Goal: Task Accomplishment & Management: Manage account settings

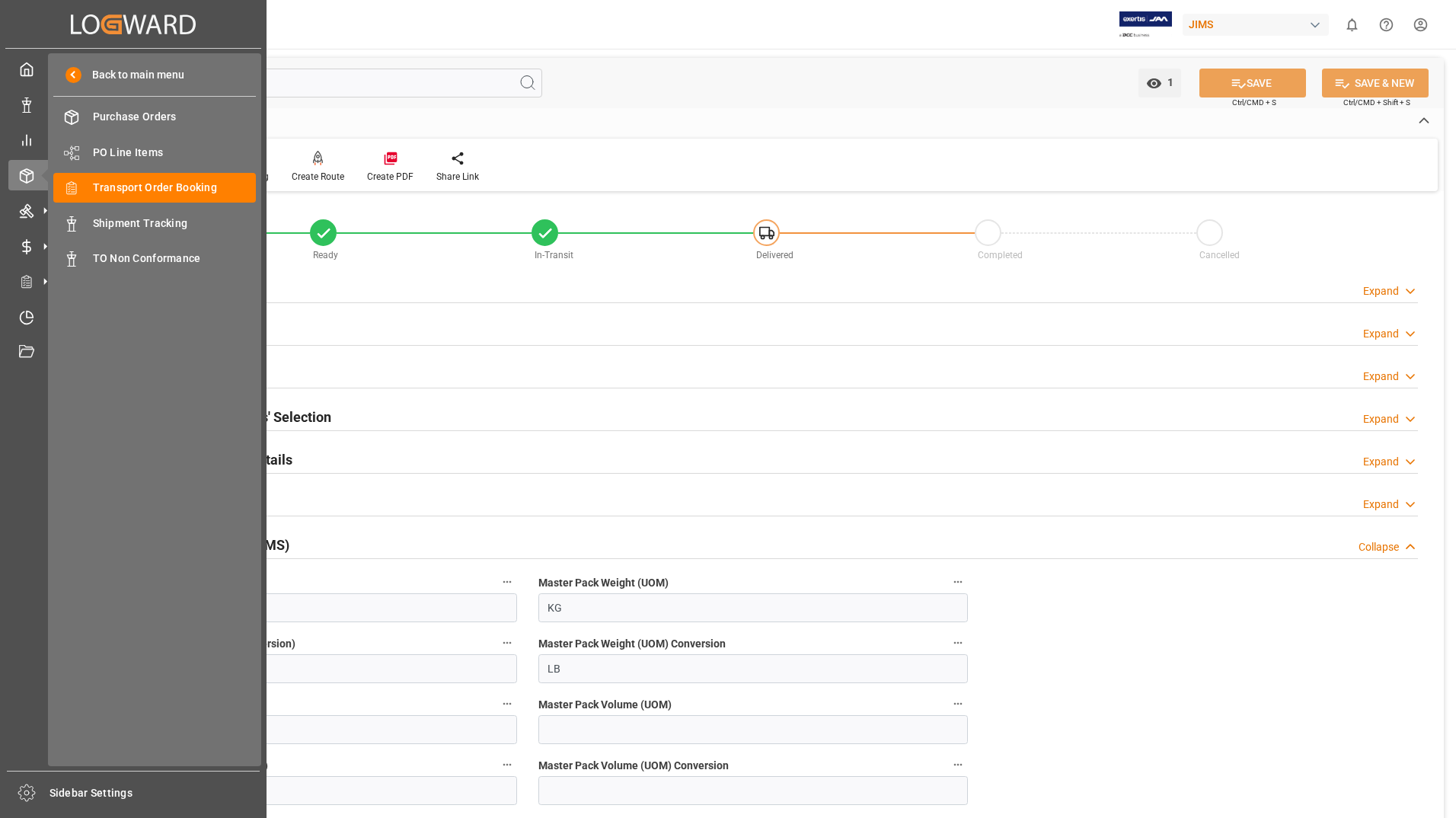
scroll to position [275, 0]
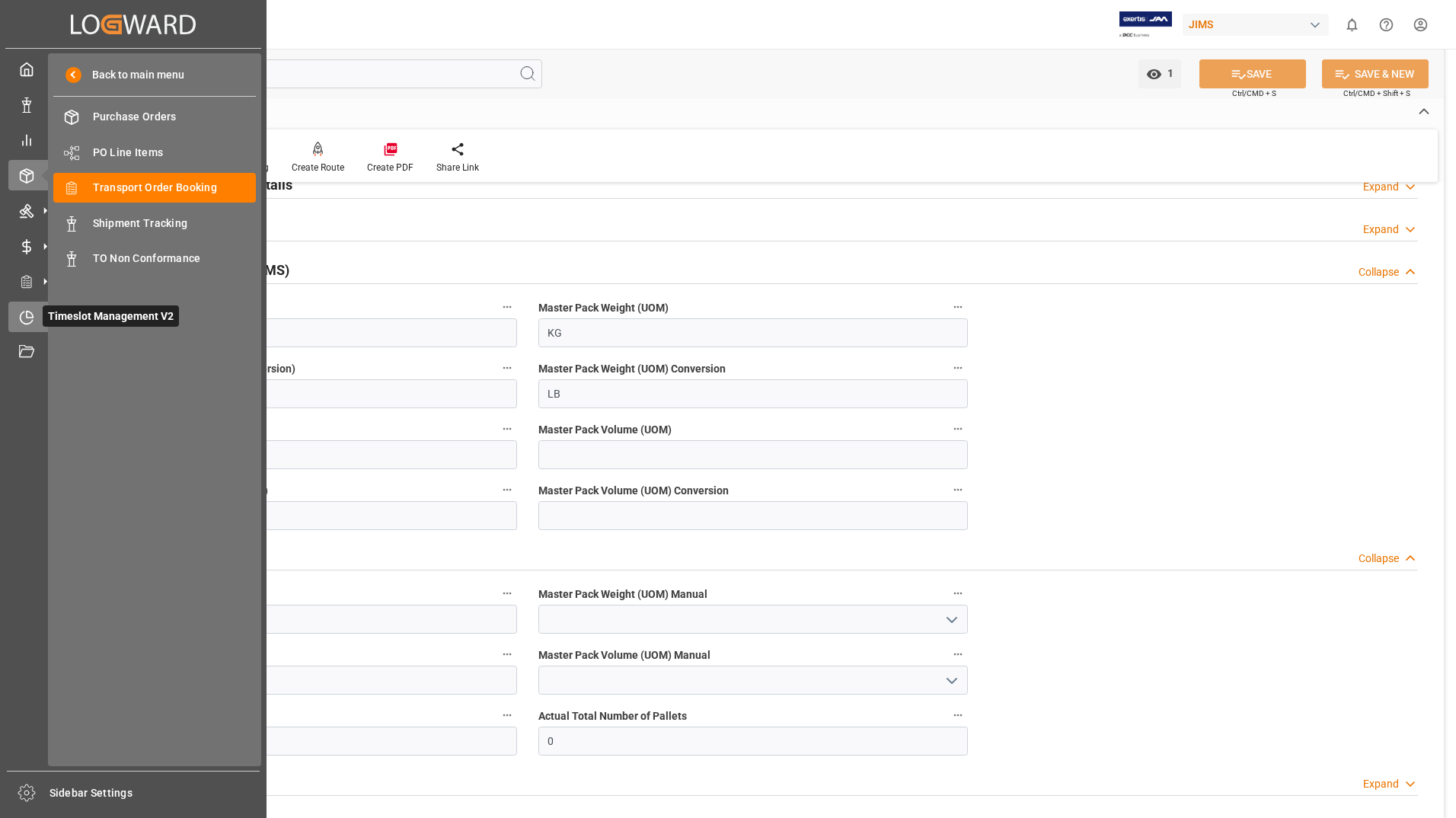
click at [35, 312] on div "Timeslot Management V2 Timeslot Management V2" at bounding box center [133, 316] width 250 height 30
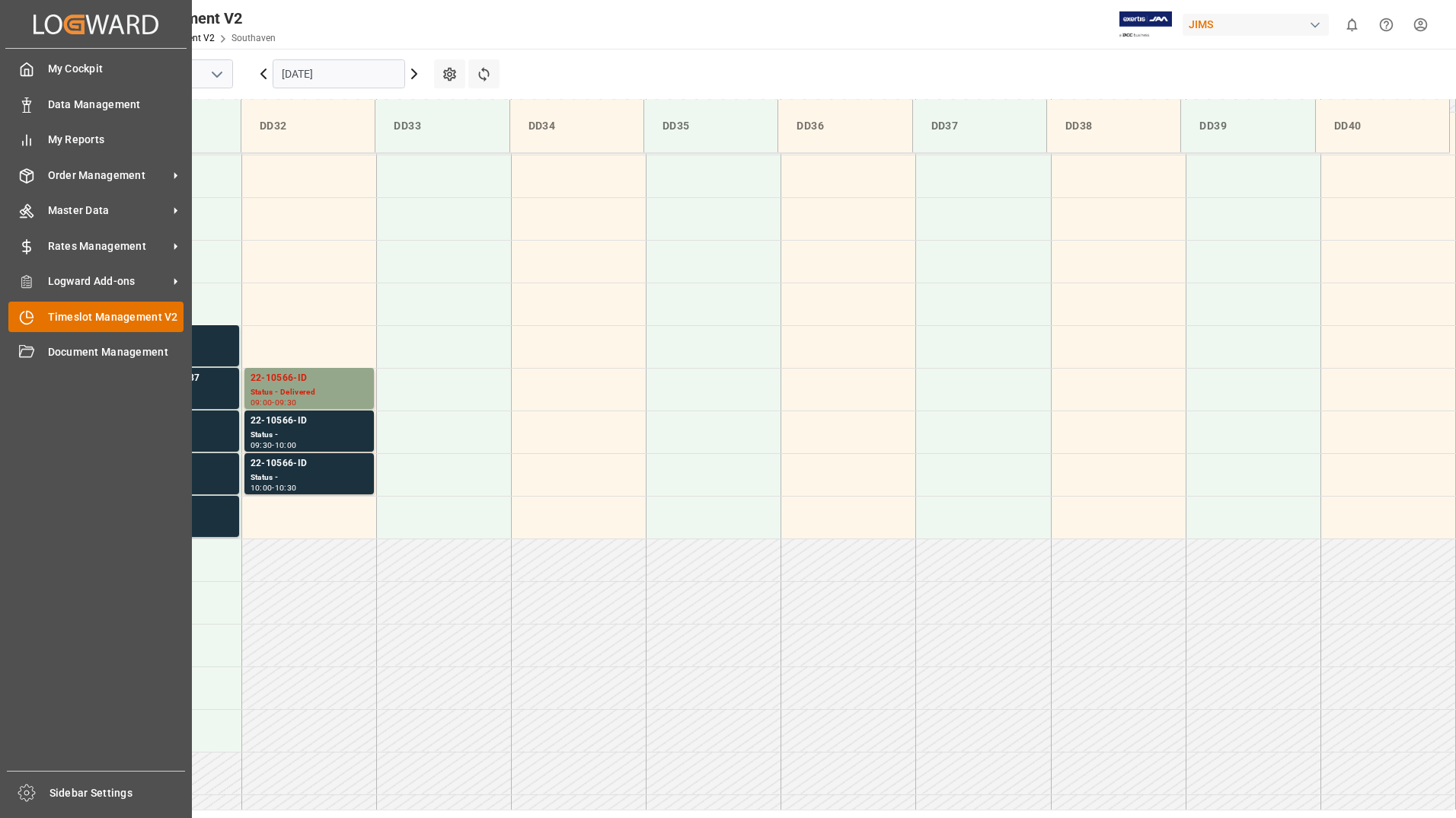
scroll to position [672, 0]
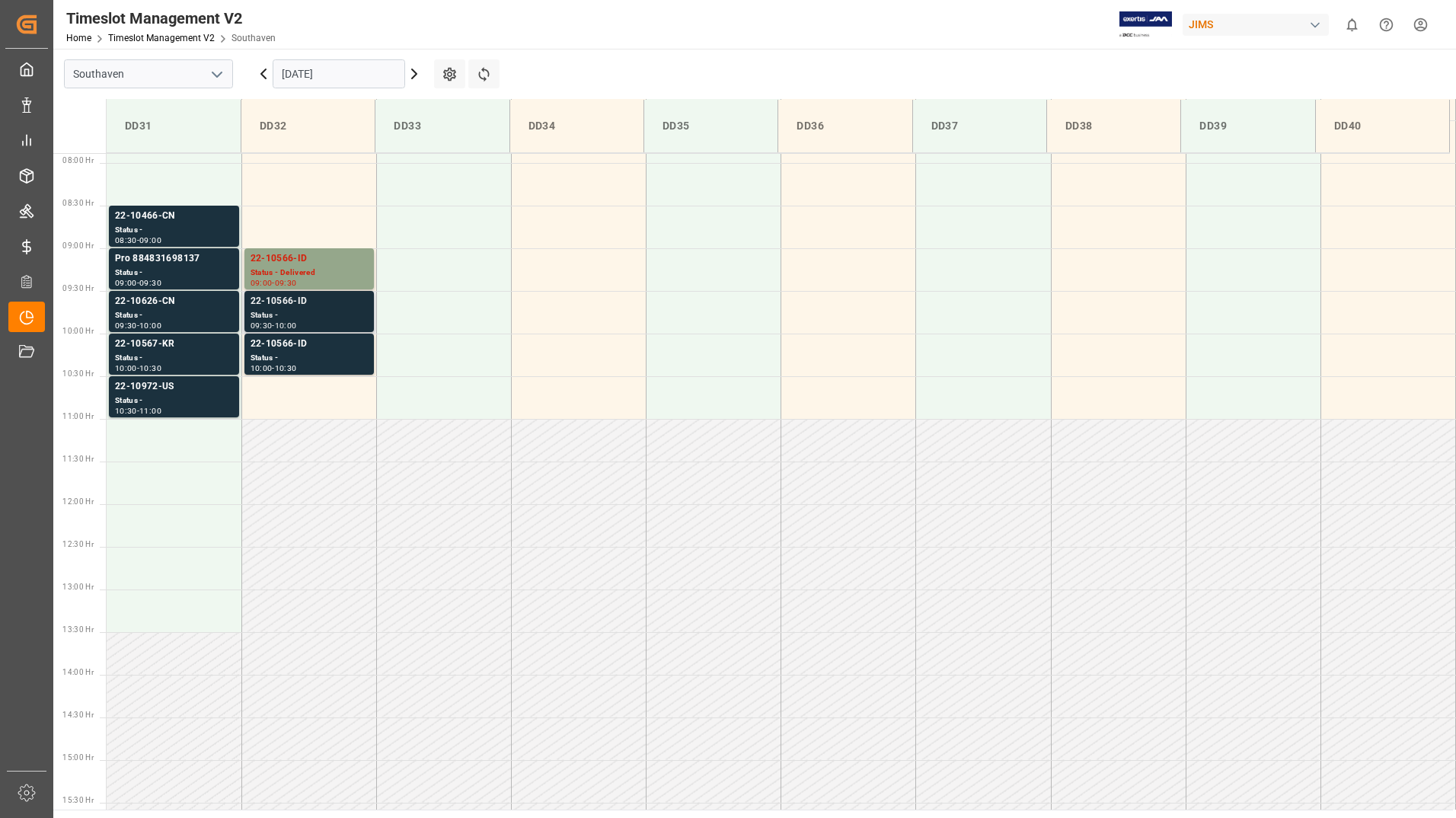
click at [294, 316] on div "Status -" at bounding box center [309, 316] width 117 height 13
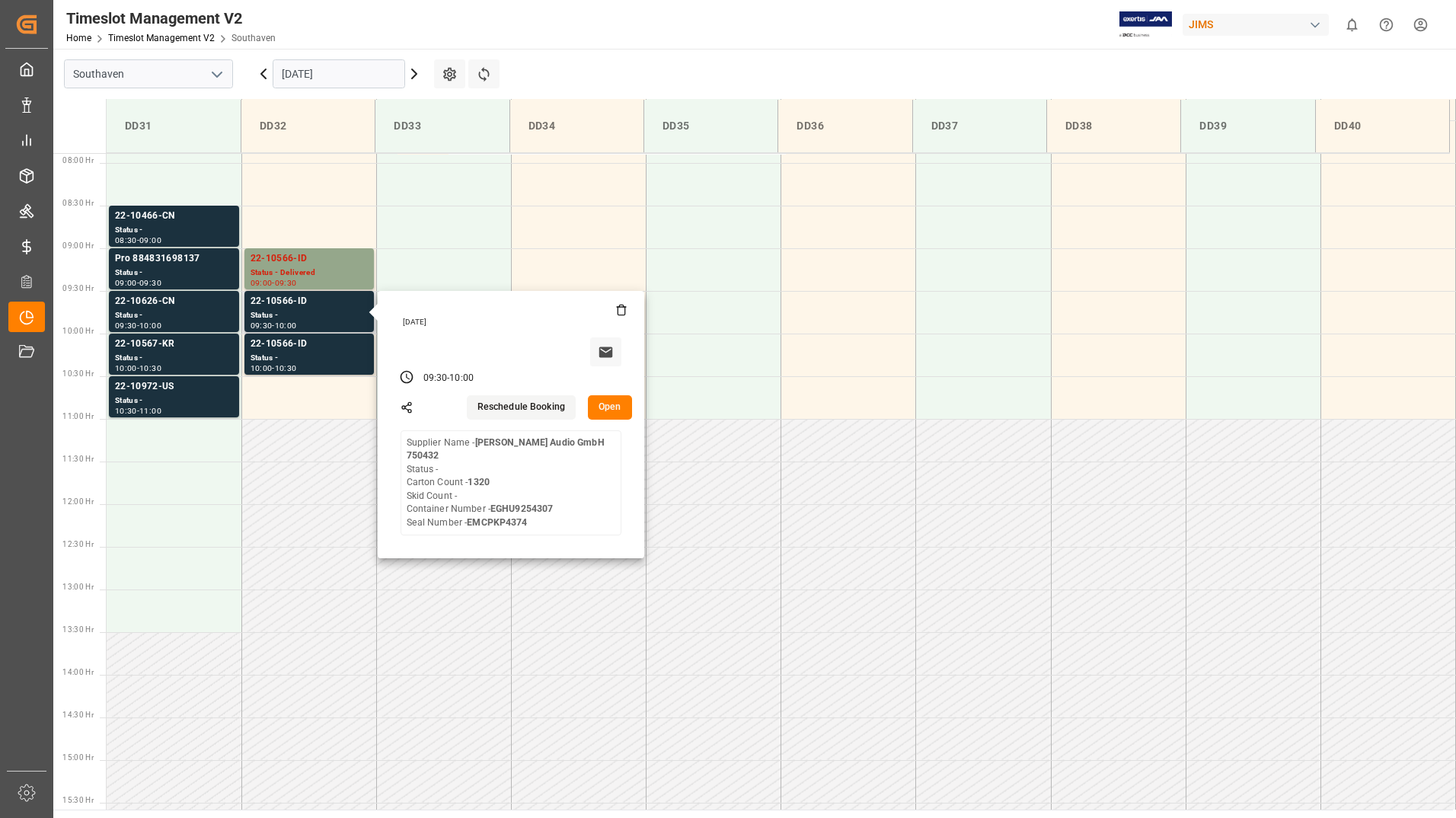
click at [601, 405] on button "Open" at bounding box center [609, 407] width 44 height 24
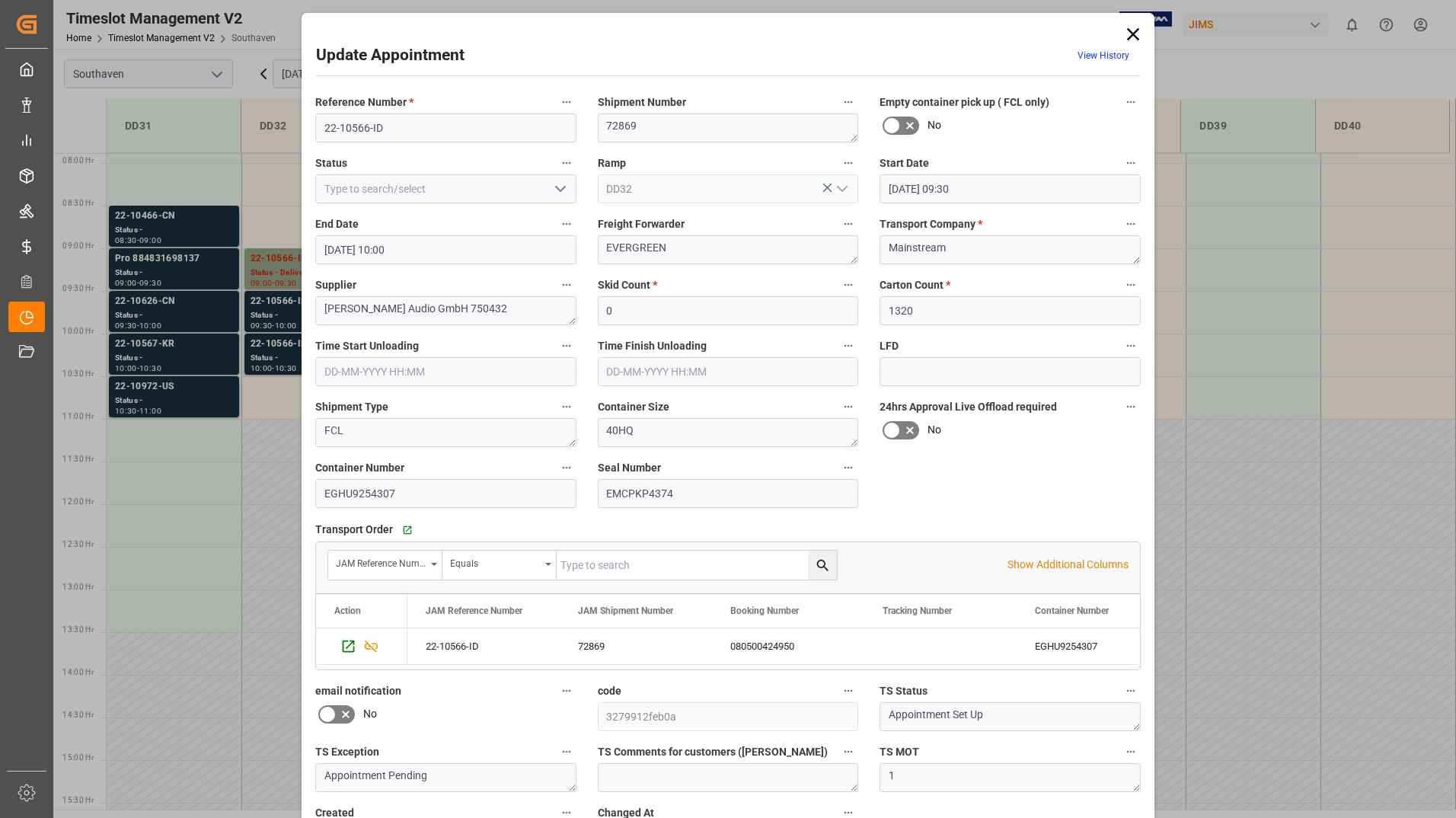
click at [548, 190] on button "open menu" at bounding box center [559, 189] width 23 height 23
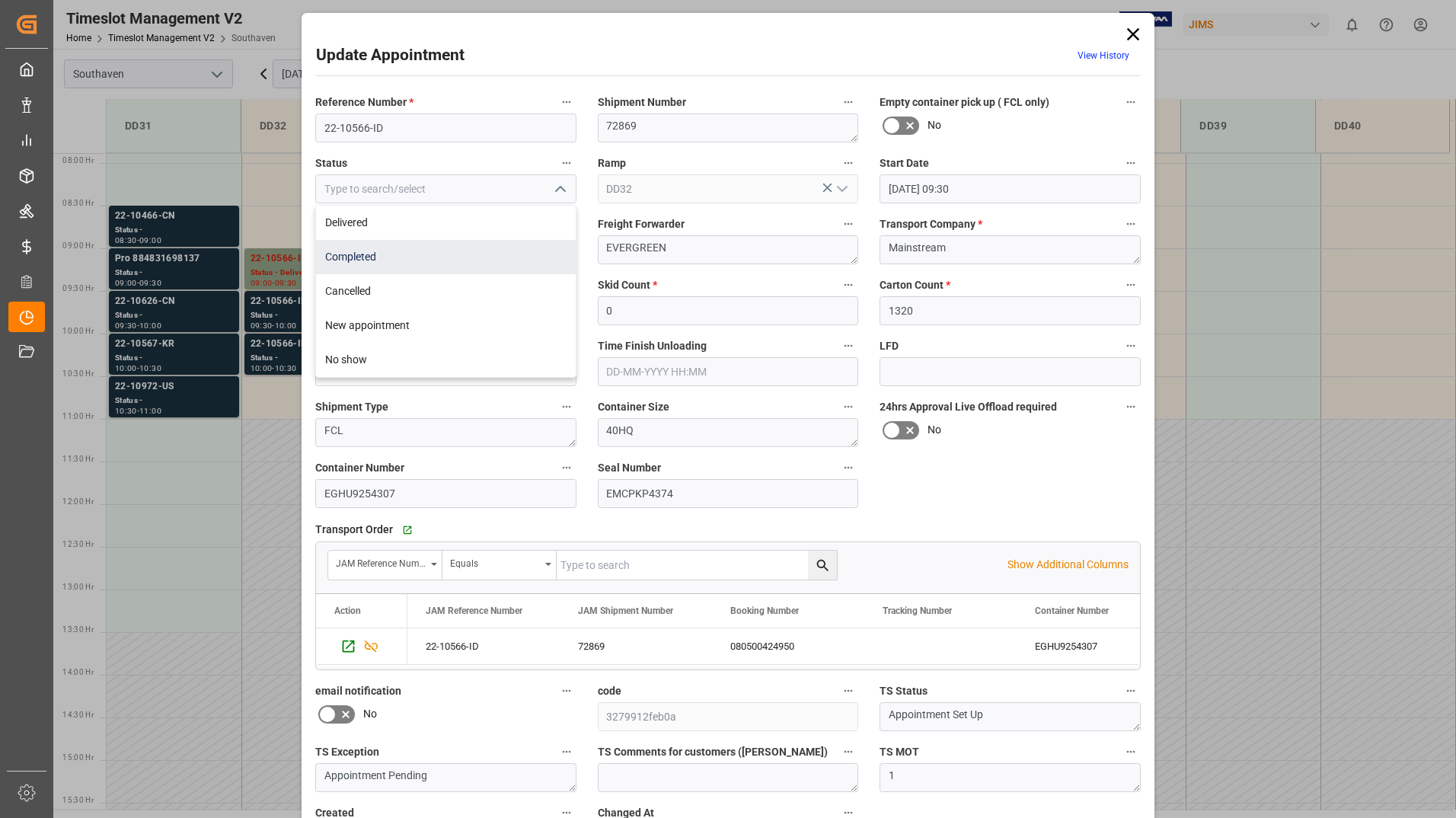
click at [493, 256] on div "Completed" at bounding box center [446, 256] width 259 height 34
type input "Completed"
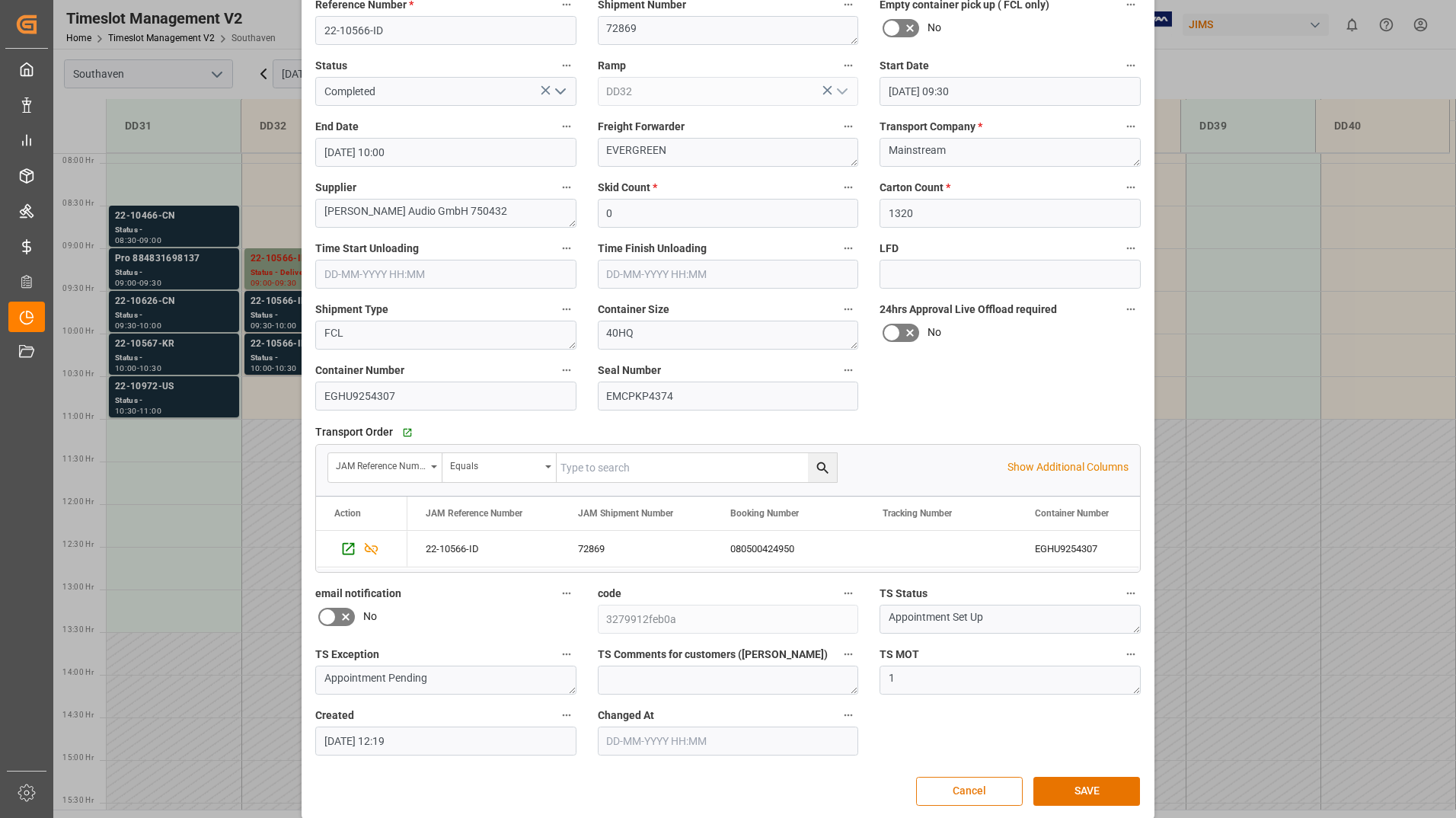
scroll to position [113, 0]
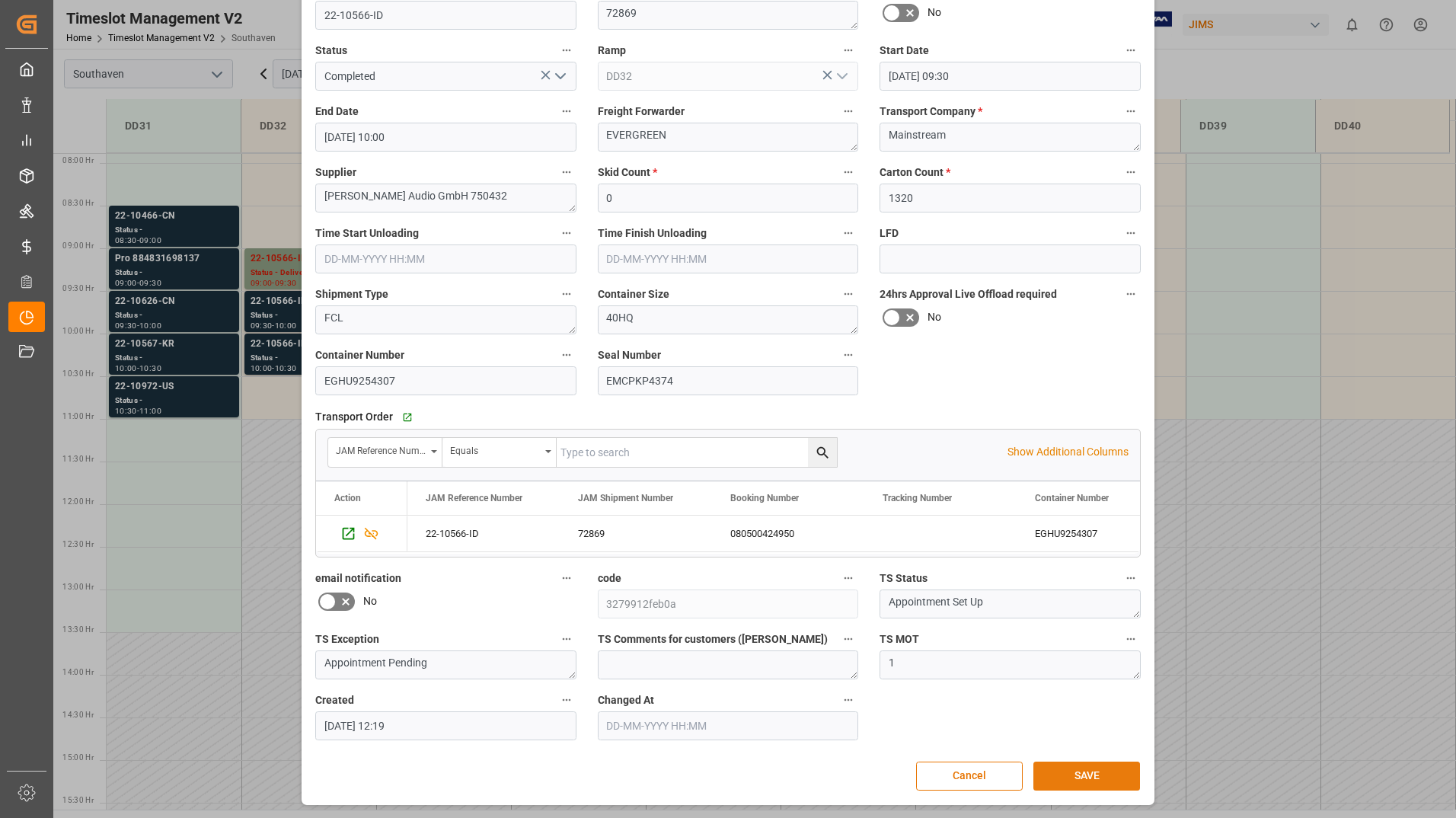
click at [1071, 776] on button "SAVE" at bounding box center [1086, 776] width 107 height 29
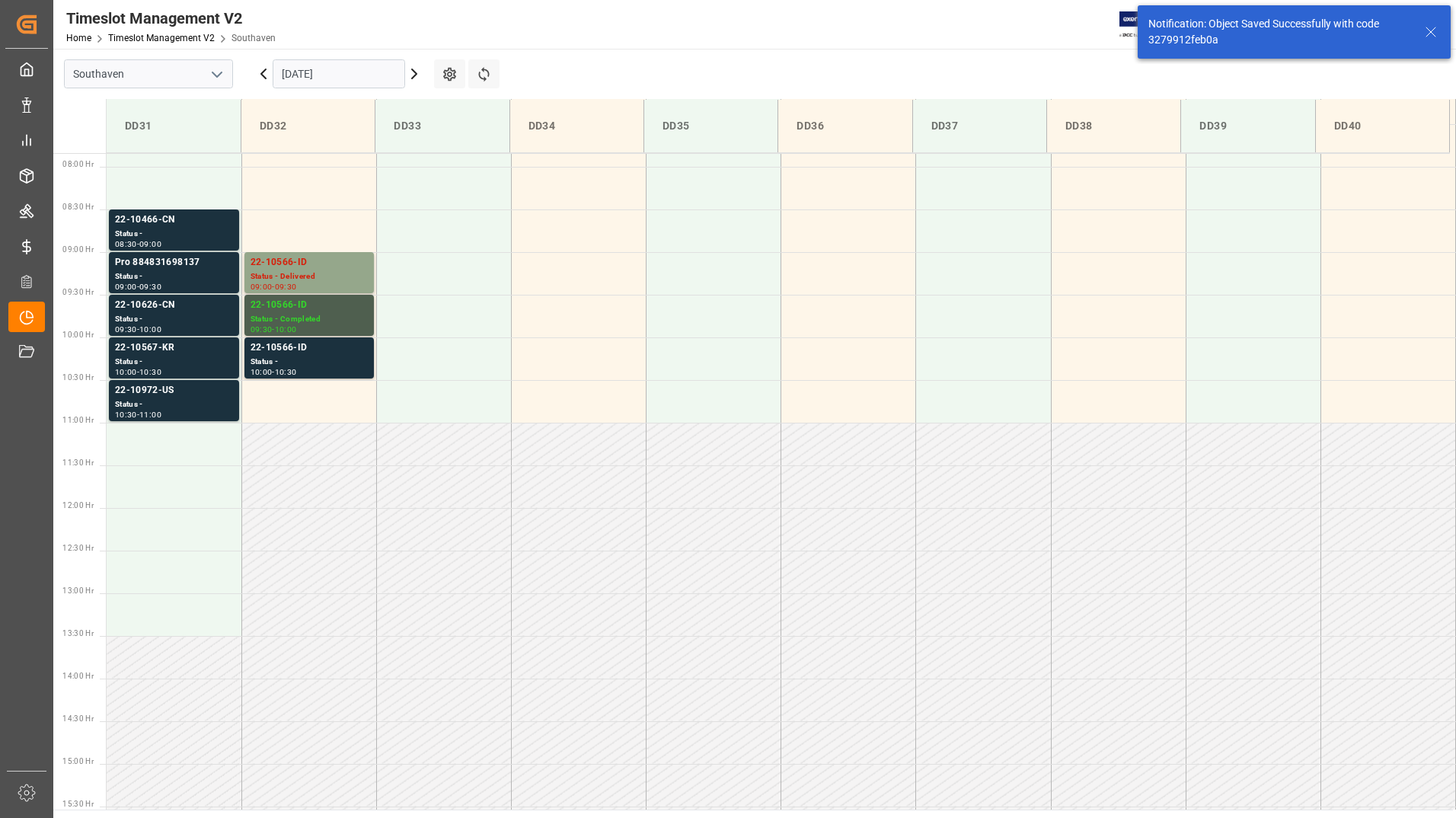
scroll to position [672, 0]
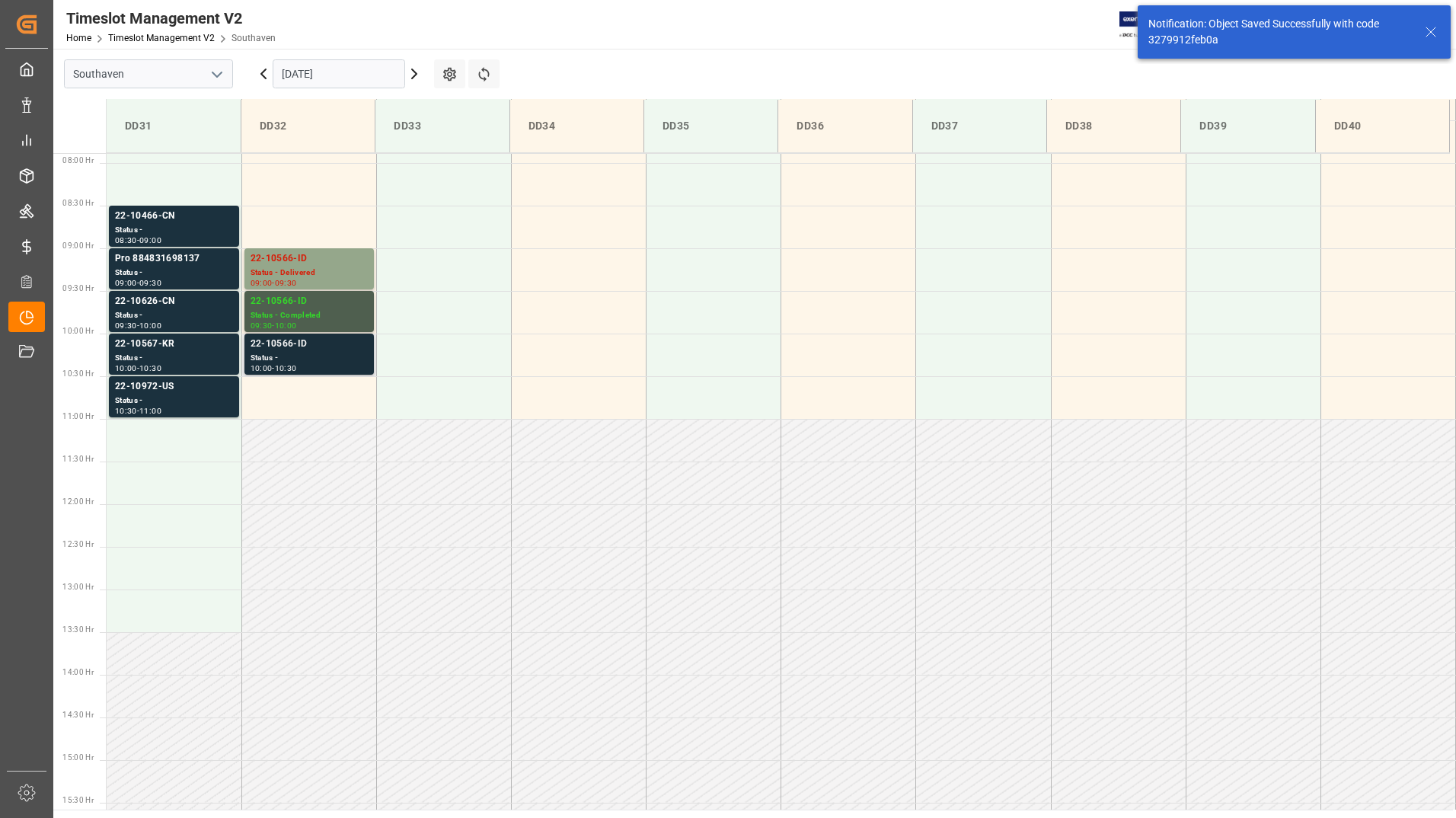
click at [292, 345] on div "22-10566-ID" at bounding box center [309, 344] width 117 height 15
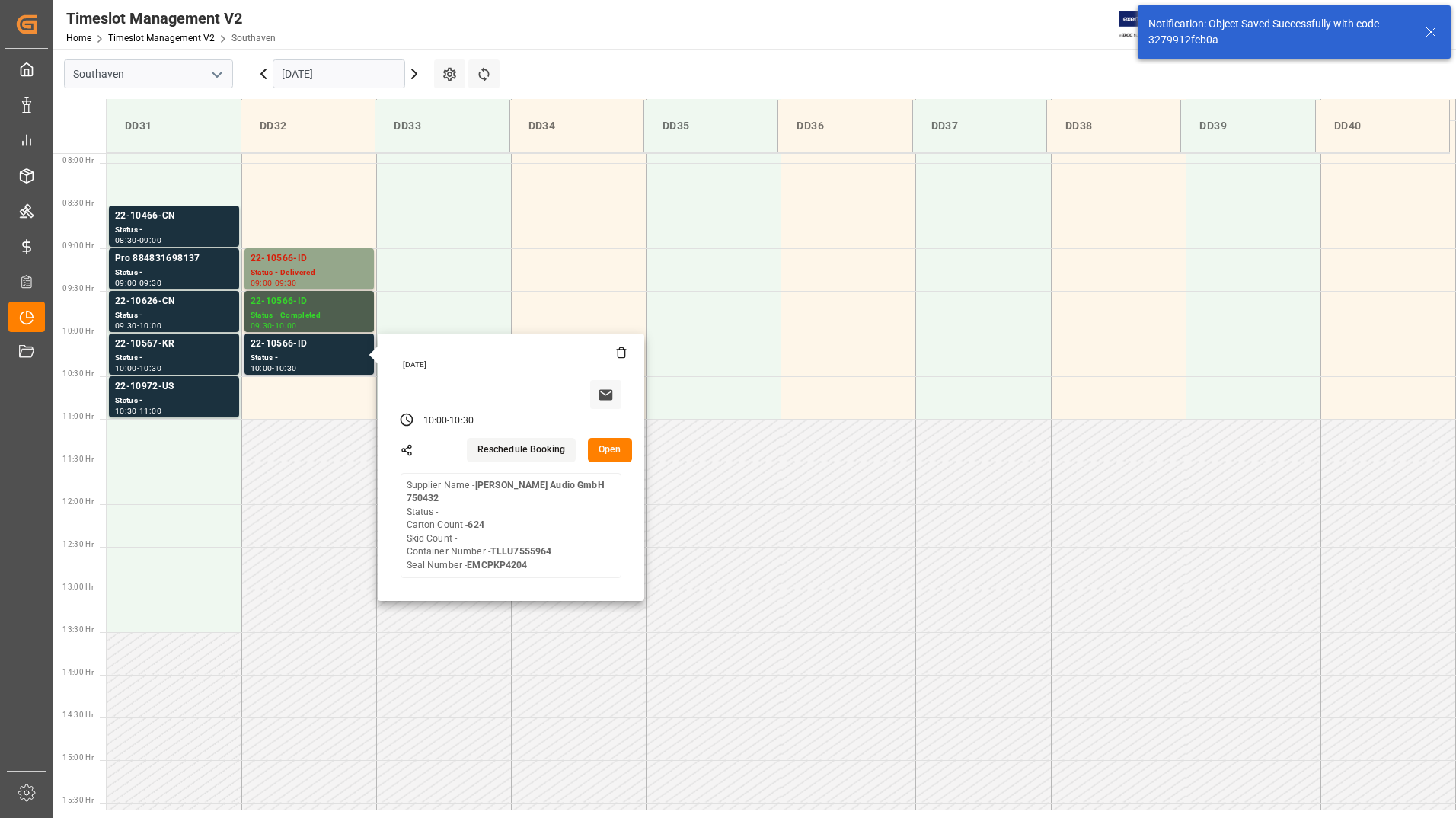
click at [610, 449] on button "Open" at bounding box center [609, 450] width 44 height 24
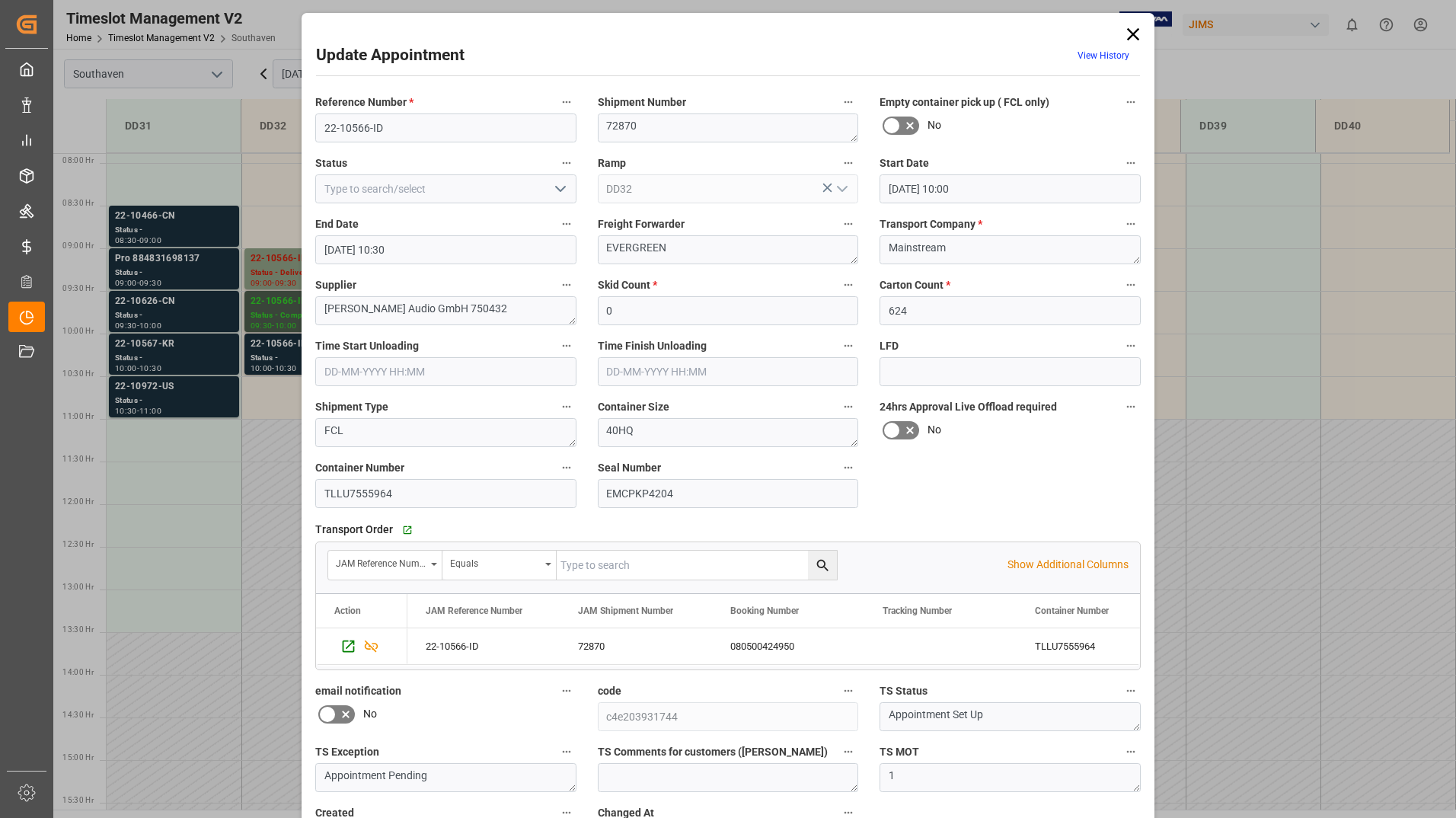
click at [557, 191] on polyline "open menu" at bounding box center [560, 189] width 9 height 5
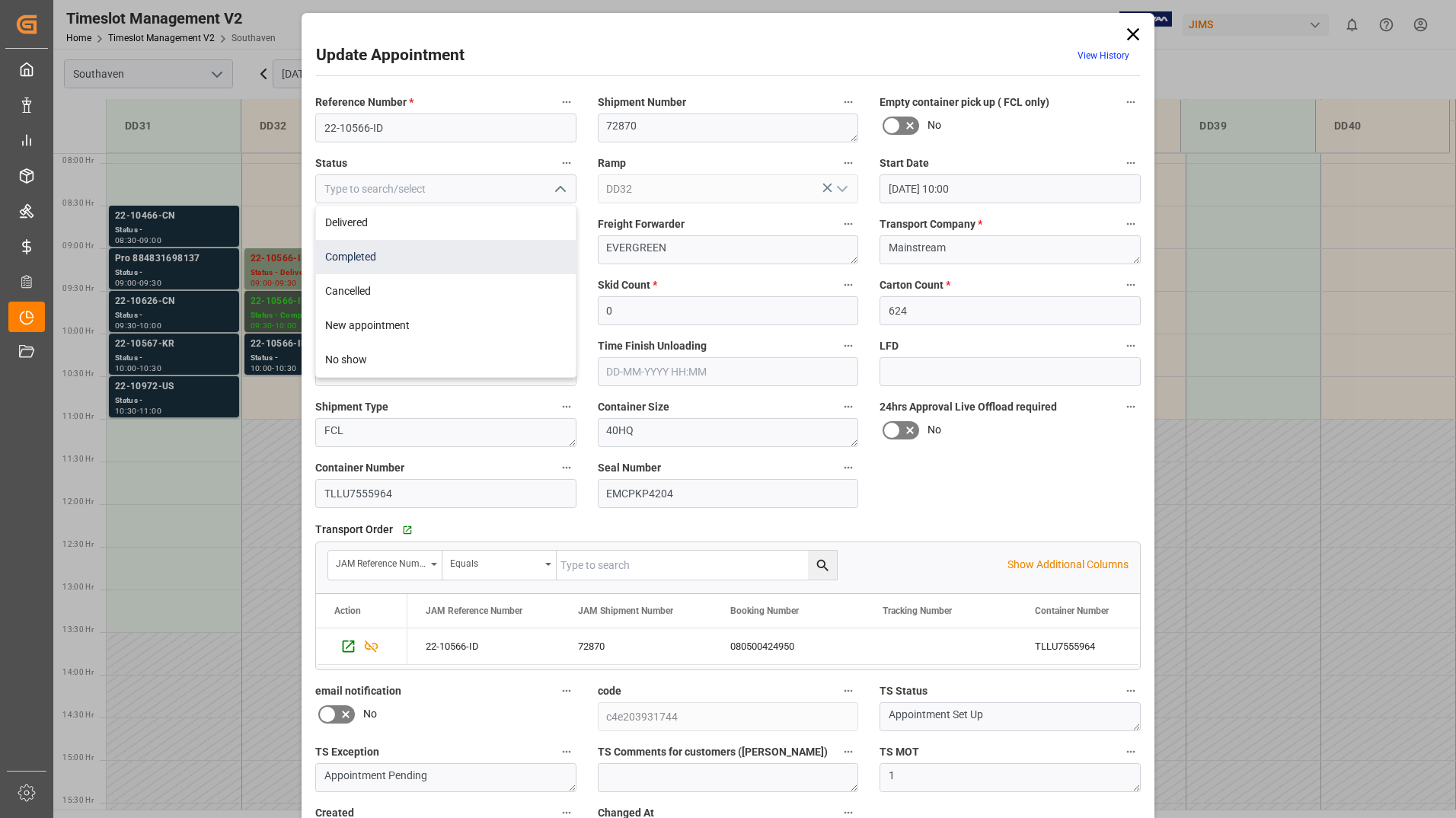
click at [525, 267] on div "Completed" at bounding box center [446, 256] width 259 height 34
type input "Completed"
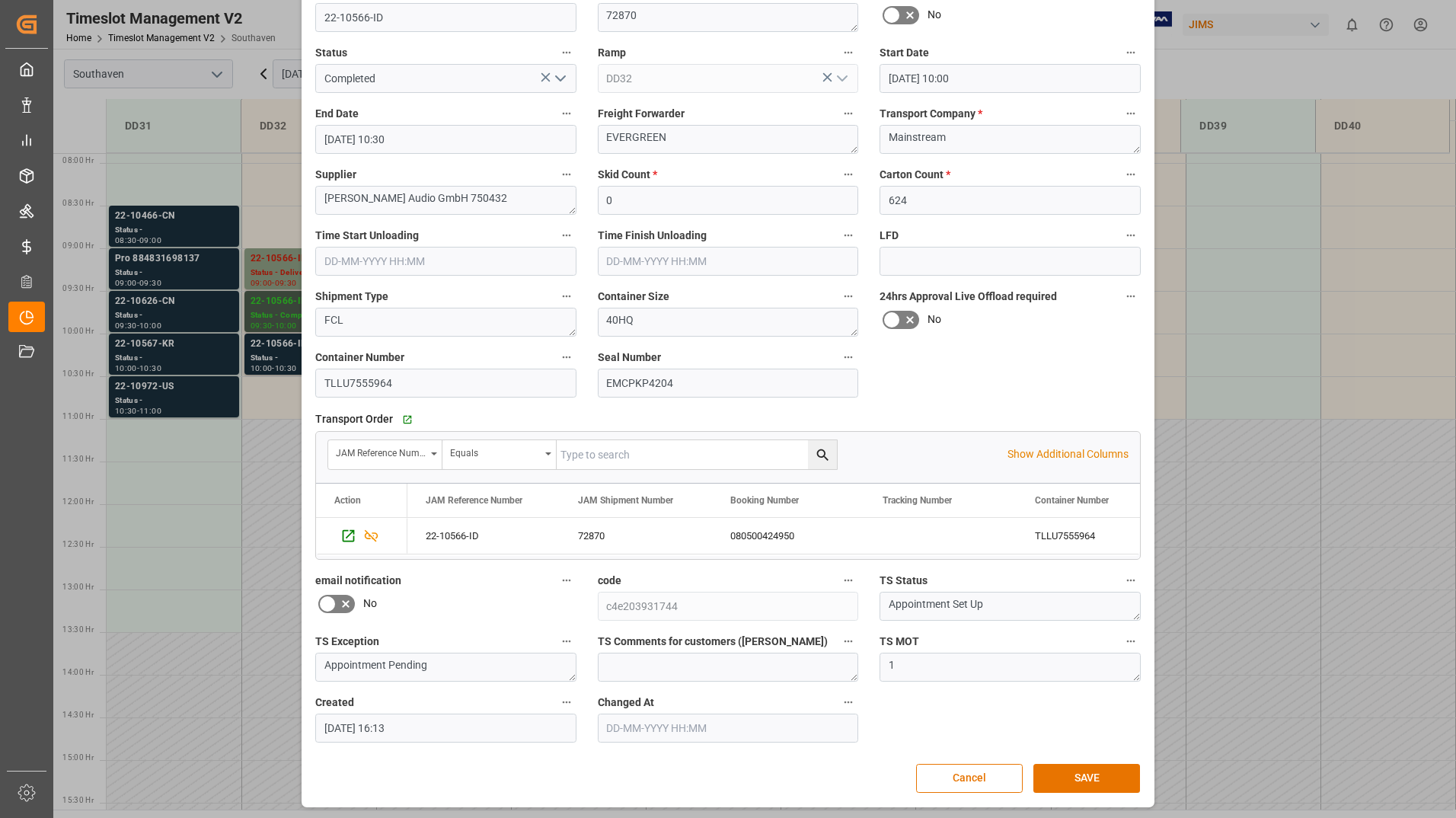
scroll to position [113, 0]
click at [1049, 774] on button "SAVE" at bounding box center [1086, 776] width 107 height 29
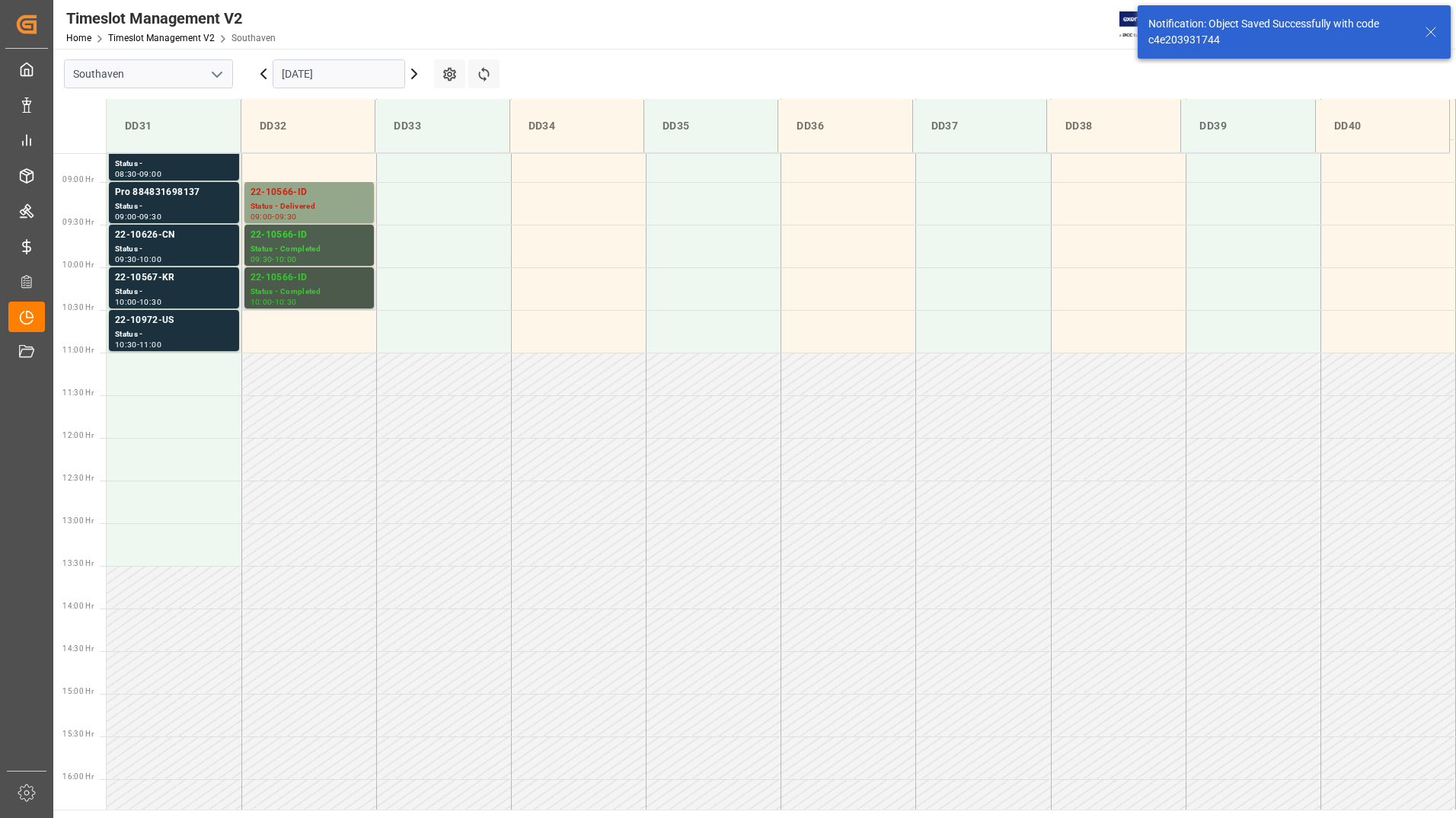
scroll to position [758, 0]
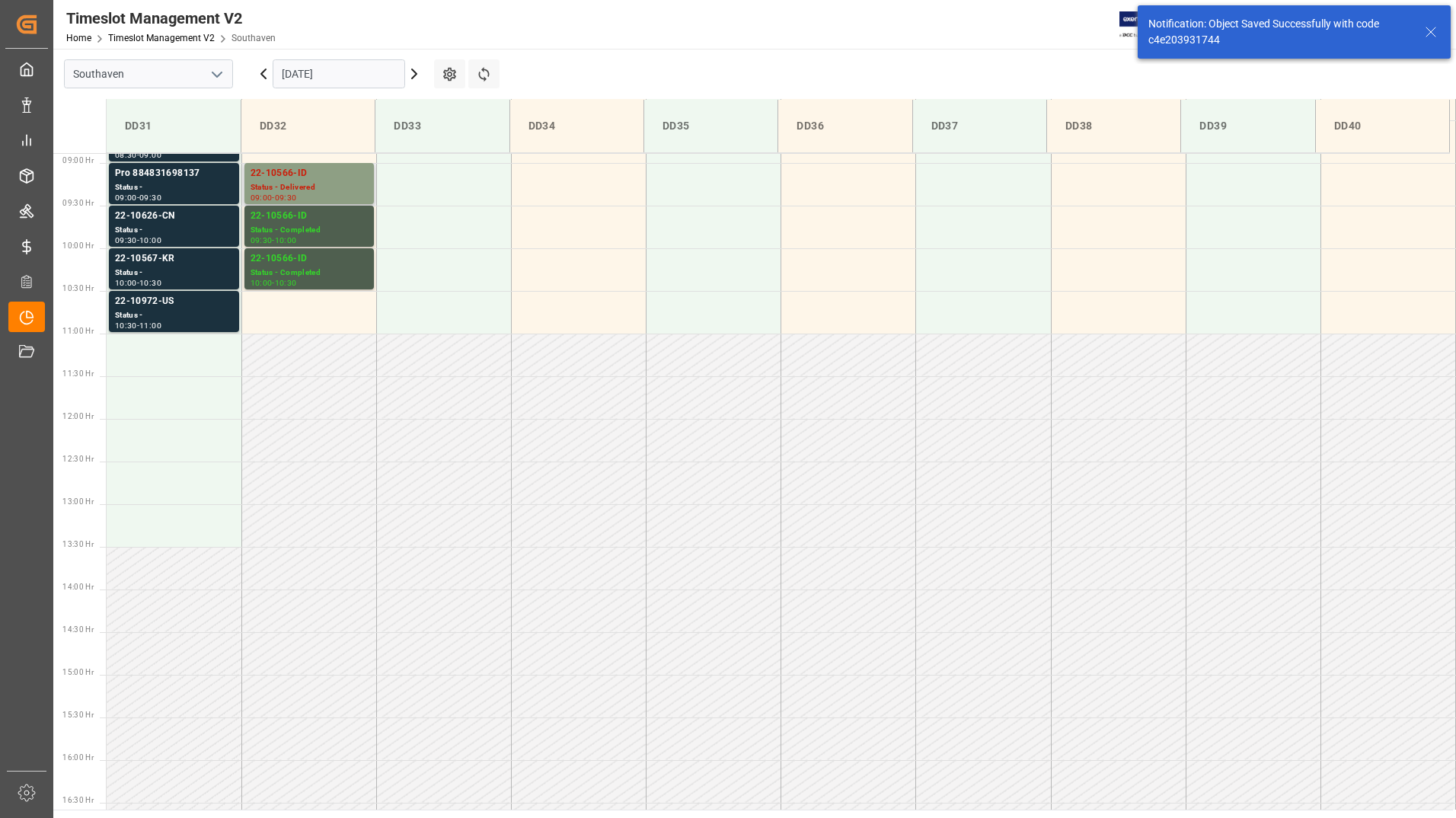
click at [315, 187] on div "Status - Delivered" at bounding box center [309, 187] width 117 height 13
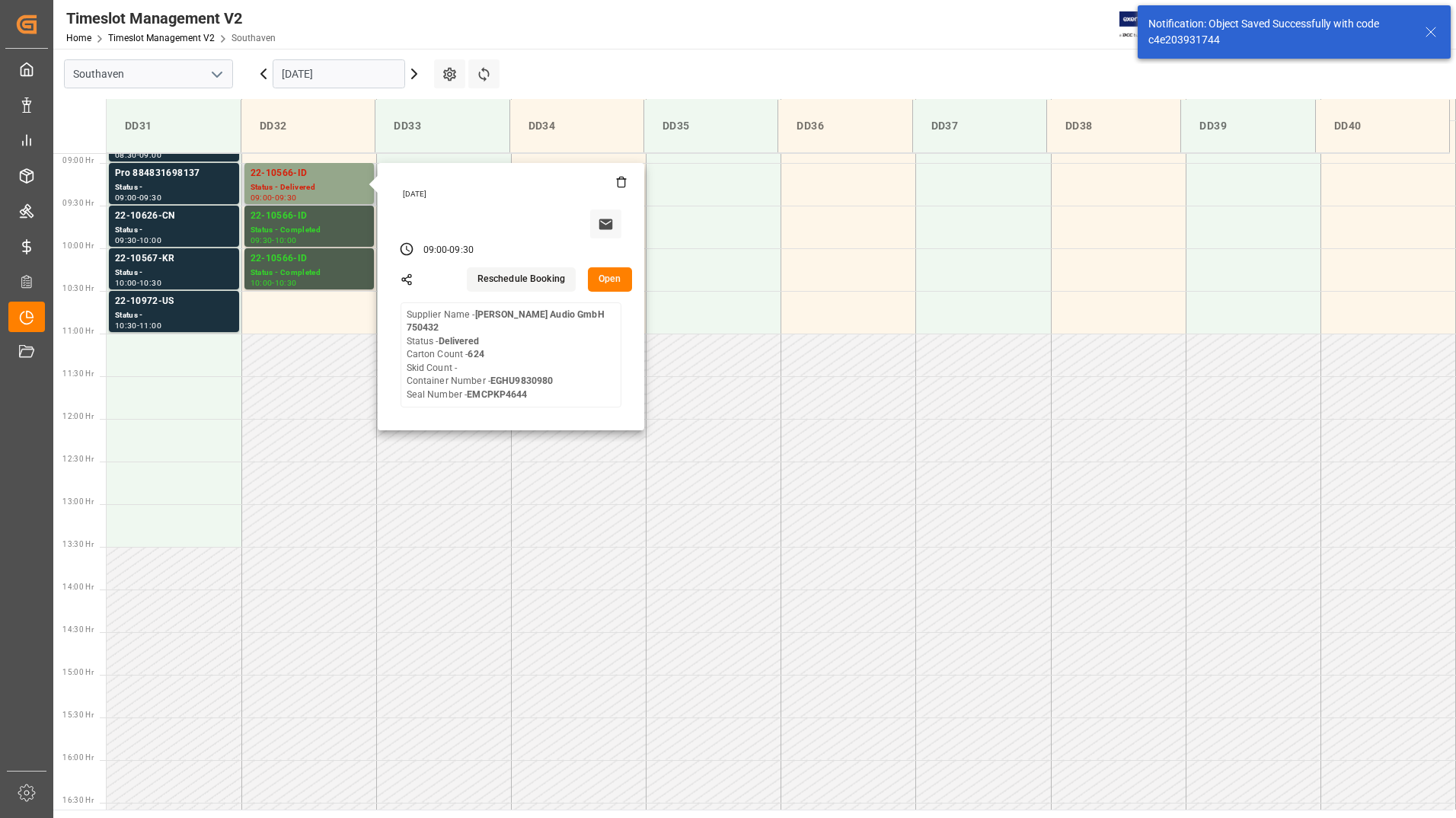
click at [602, 282] on button "Open" at bounding box center [609, 280] width 44 height 24
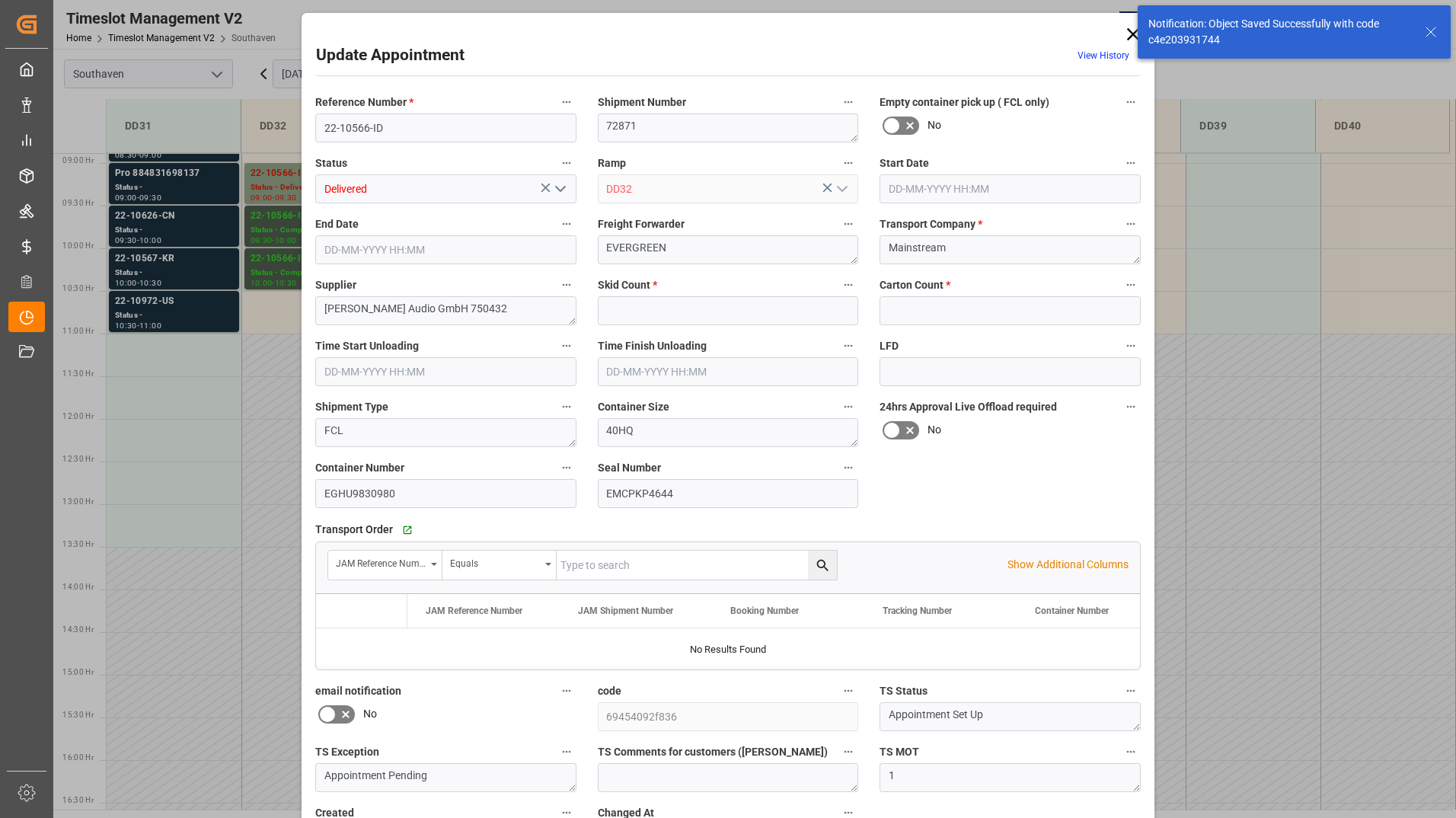
type input "0"
type input "624"
type input "[DATE] 09:00"
type input "[DATE] 09:30"
type input "[DATE] 12:22"
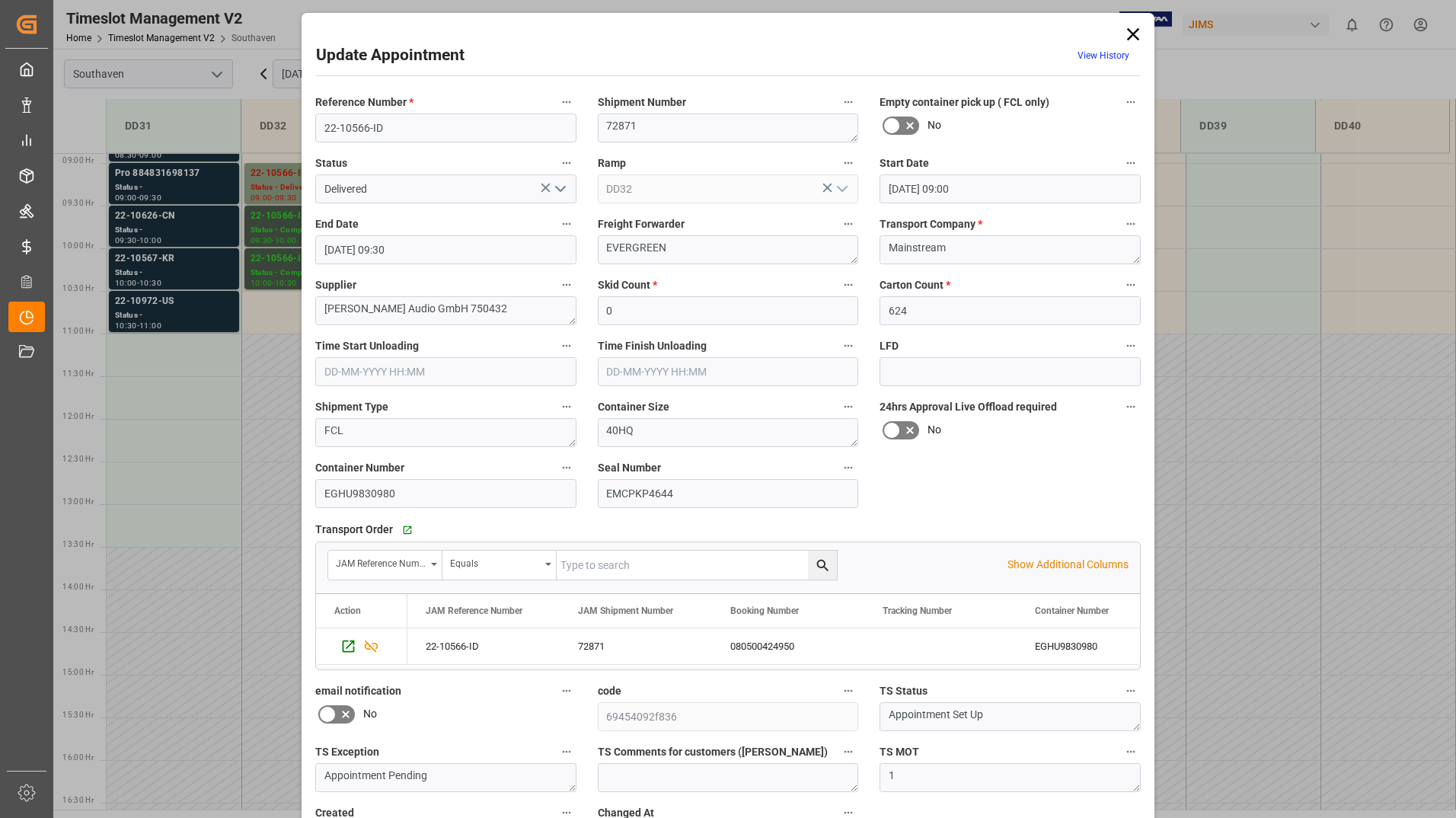
click at [557, 191] on polyline "open menu" at bounding box center [560, 189] width 9 height 5
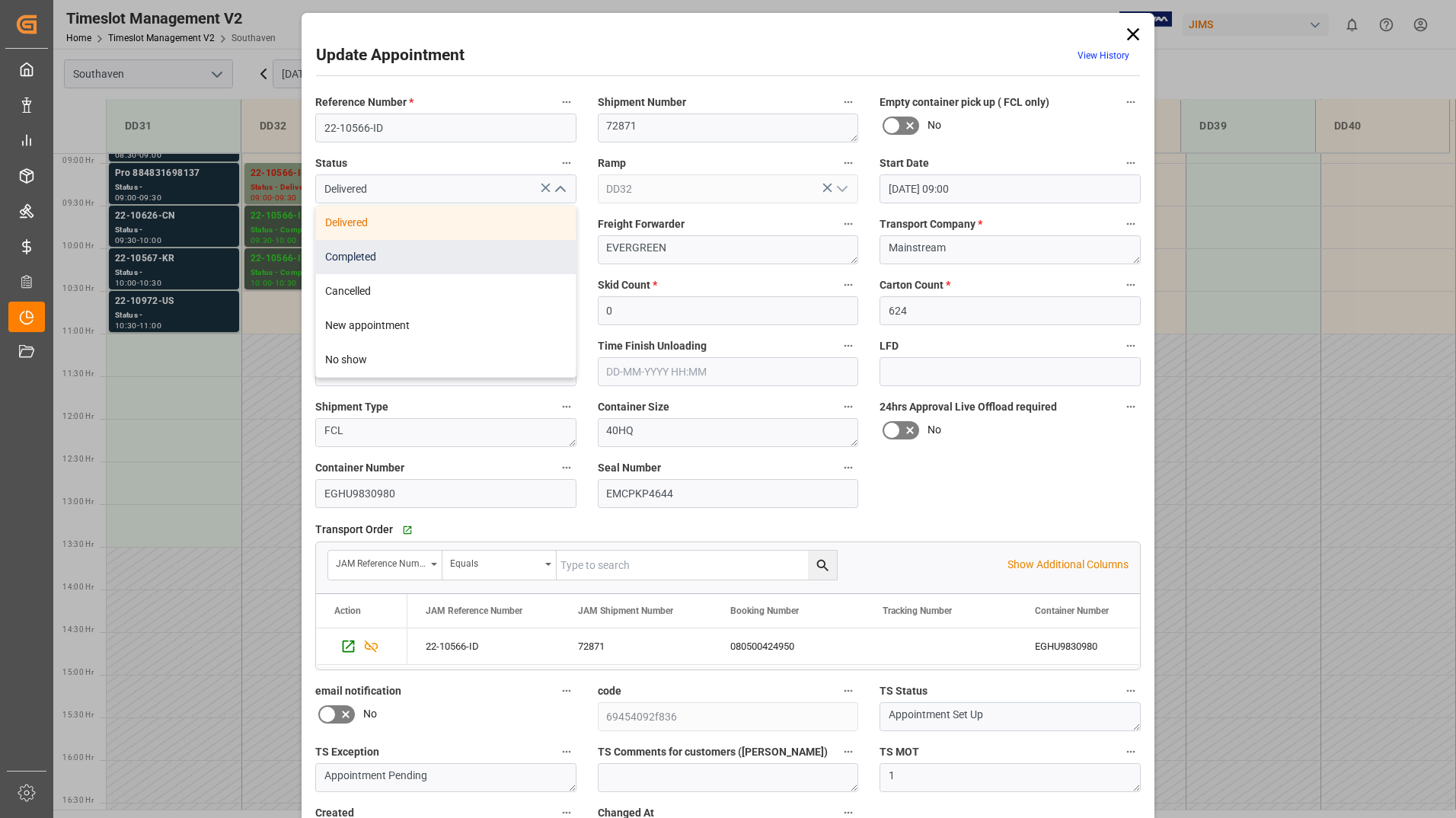
click at [513, 251] on div "Completed" at bounding box center [446, 256] width 259 height 34
type input "Completed"
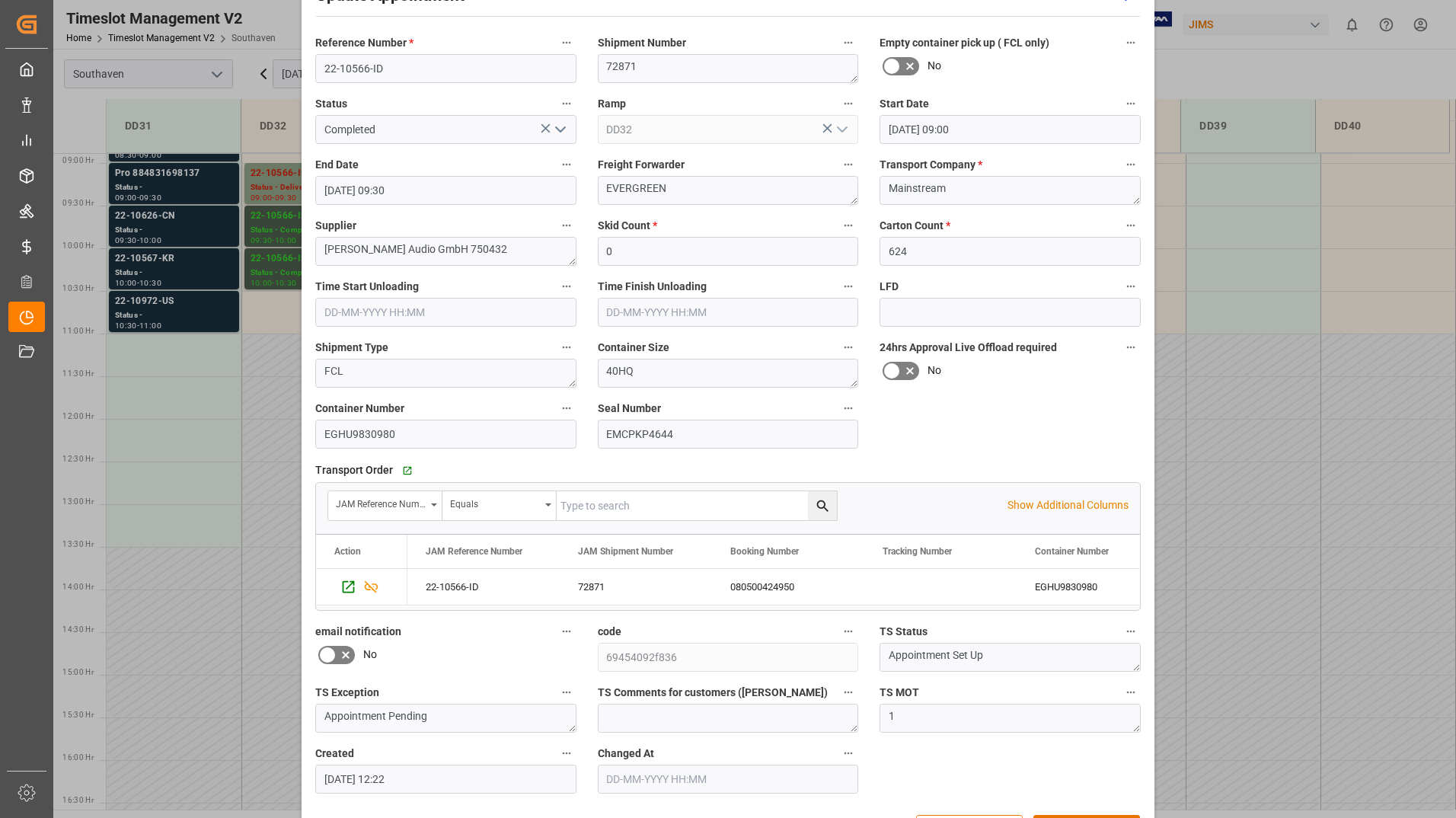
scroll to position [113, 0]
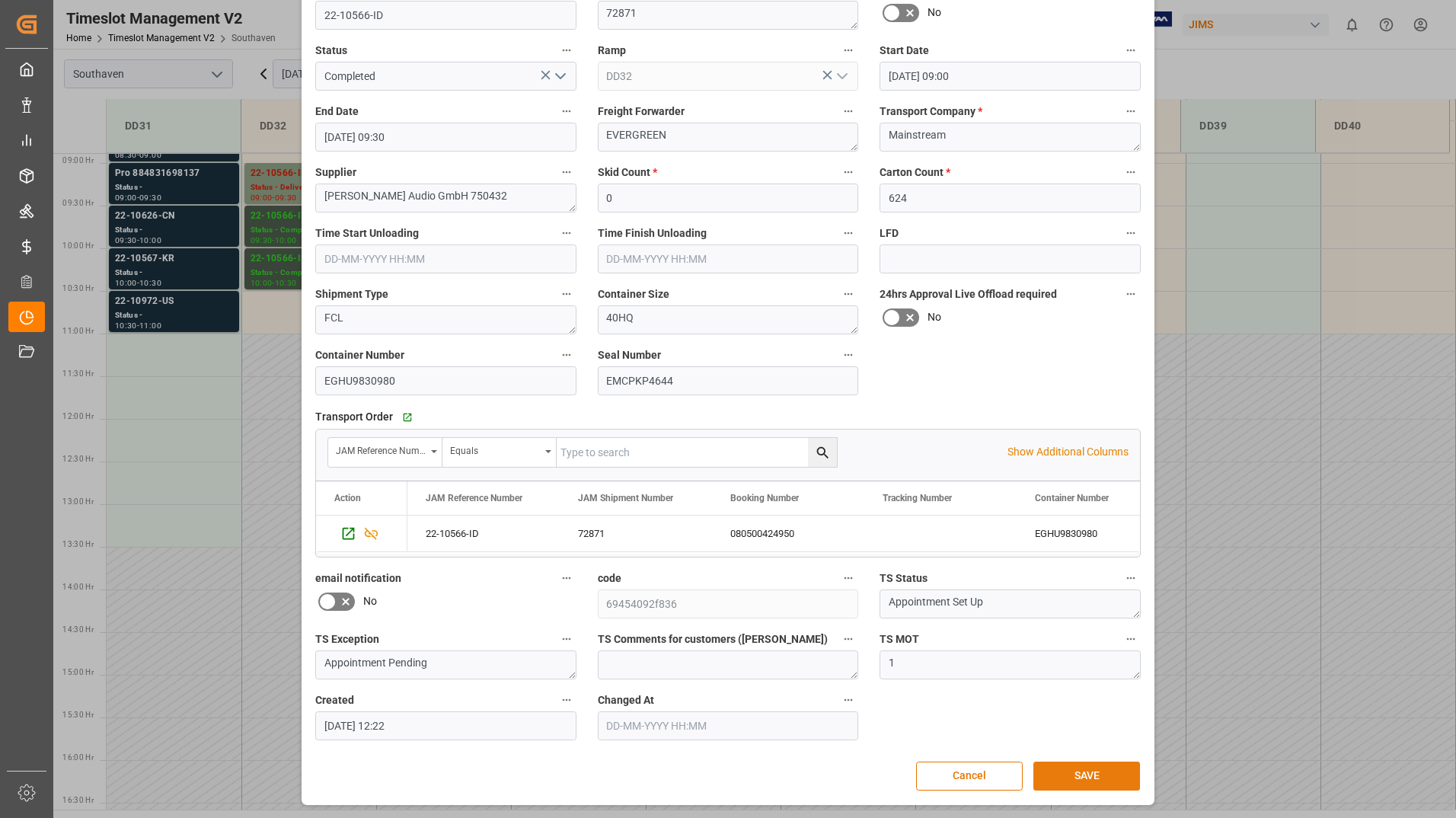
click at [1090, 766] on button "SAVE" at bounding box center [1086, 776] width 107 height 29
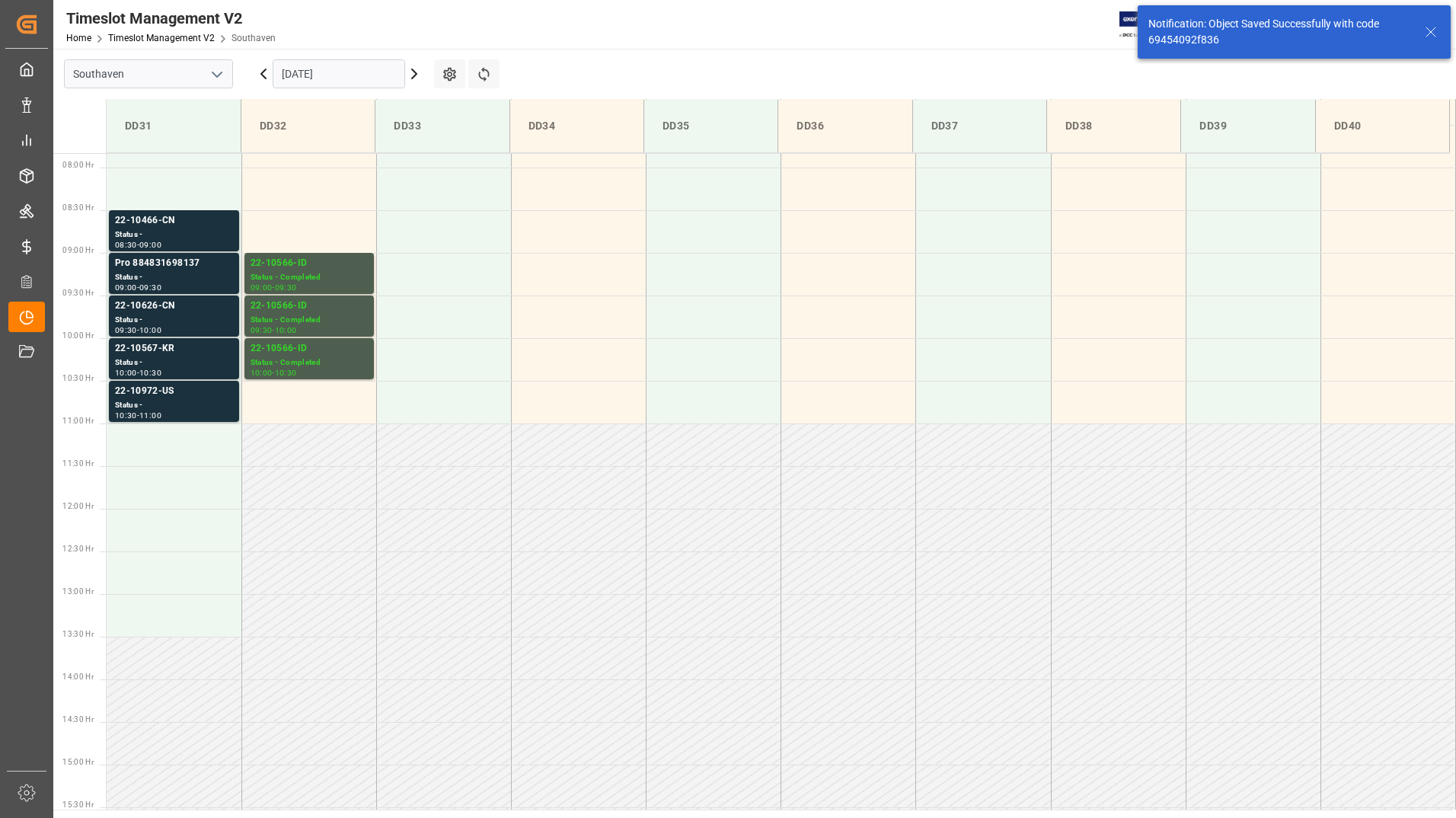
scroll to position [672, 0]
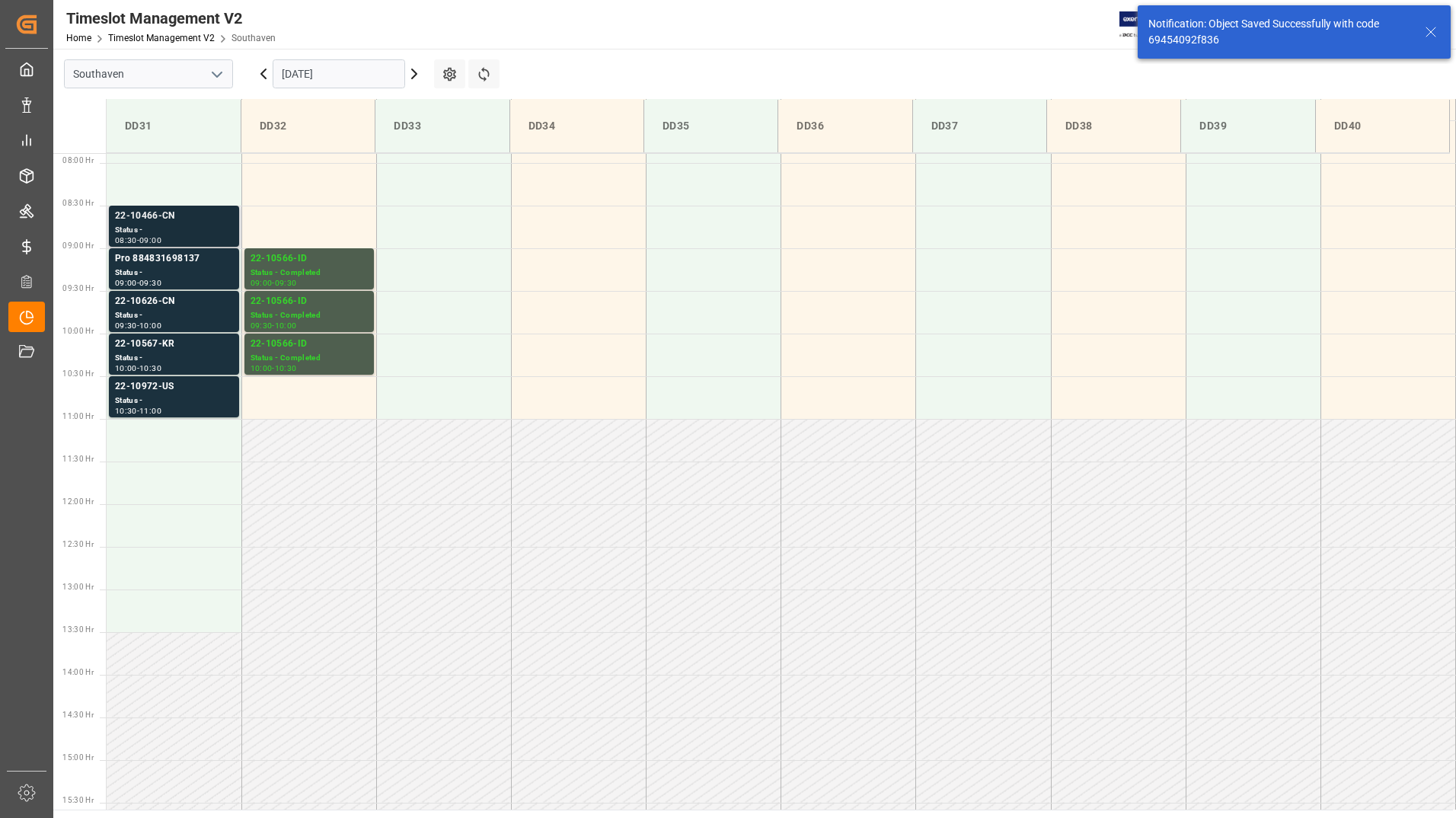
click at [148, 234] on div "Status -" at bounding box center [174, 231] width 118 height 13
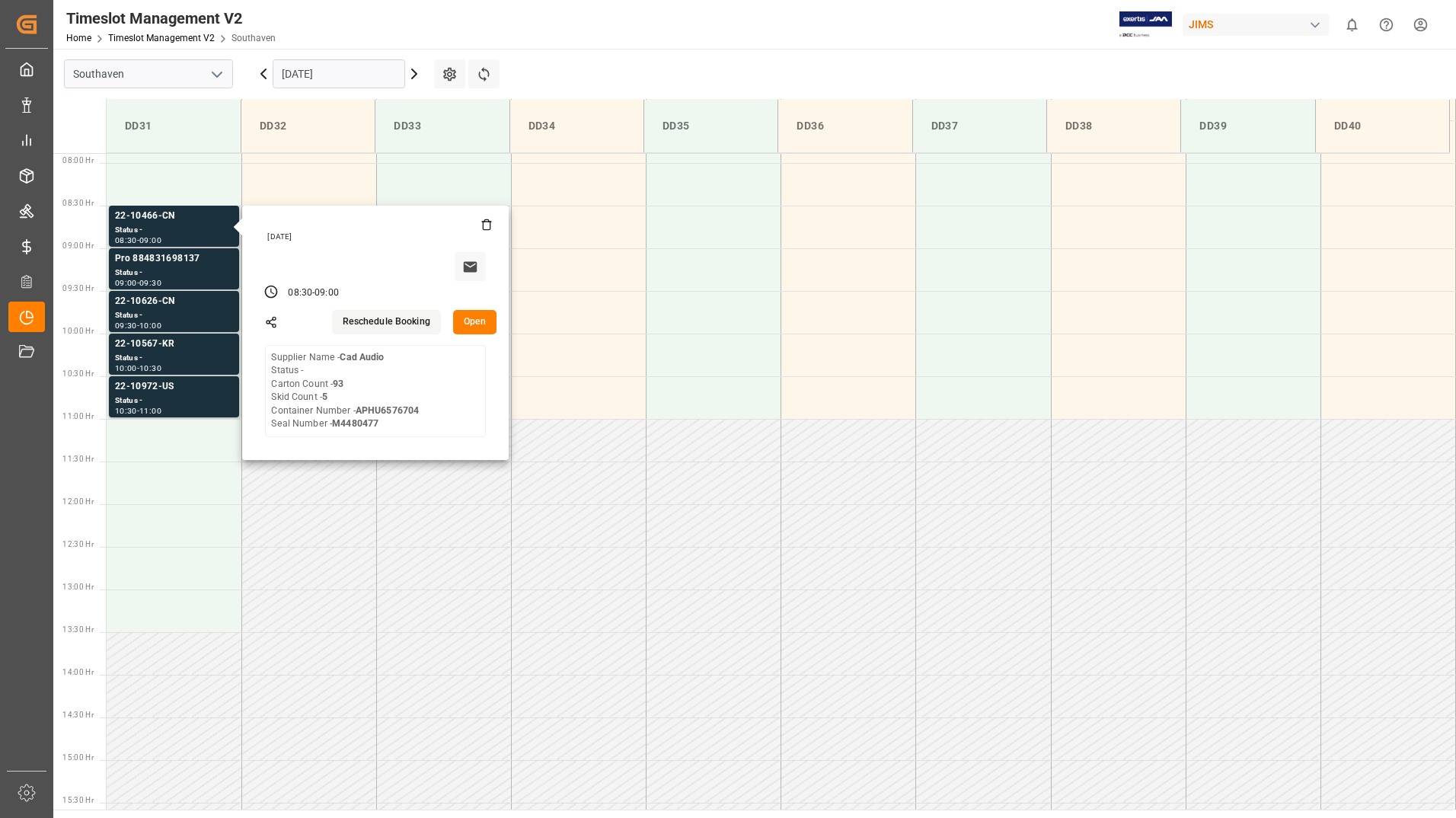
click at [474, 314] on button "Open" at bounding box center [475, 322] width 44 height 24
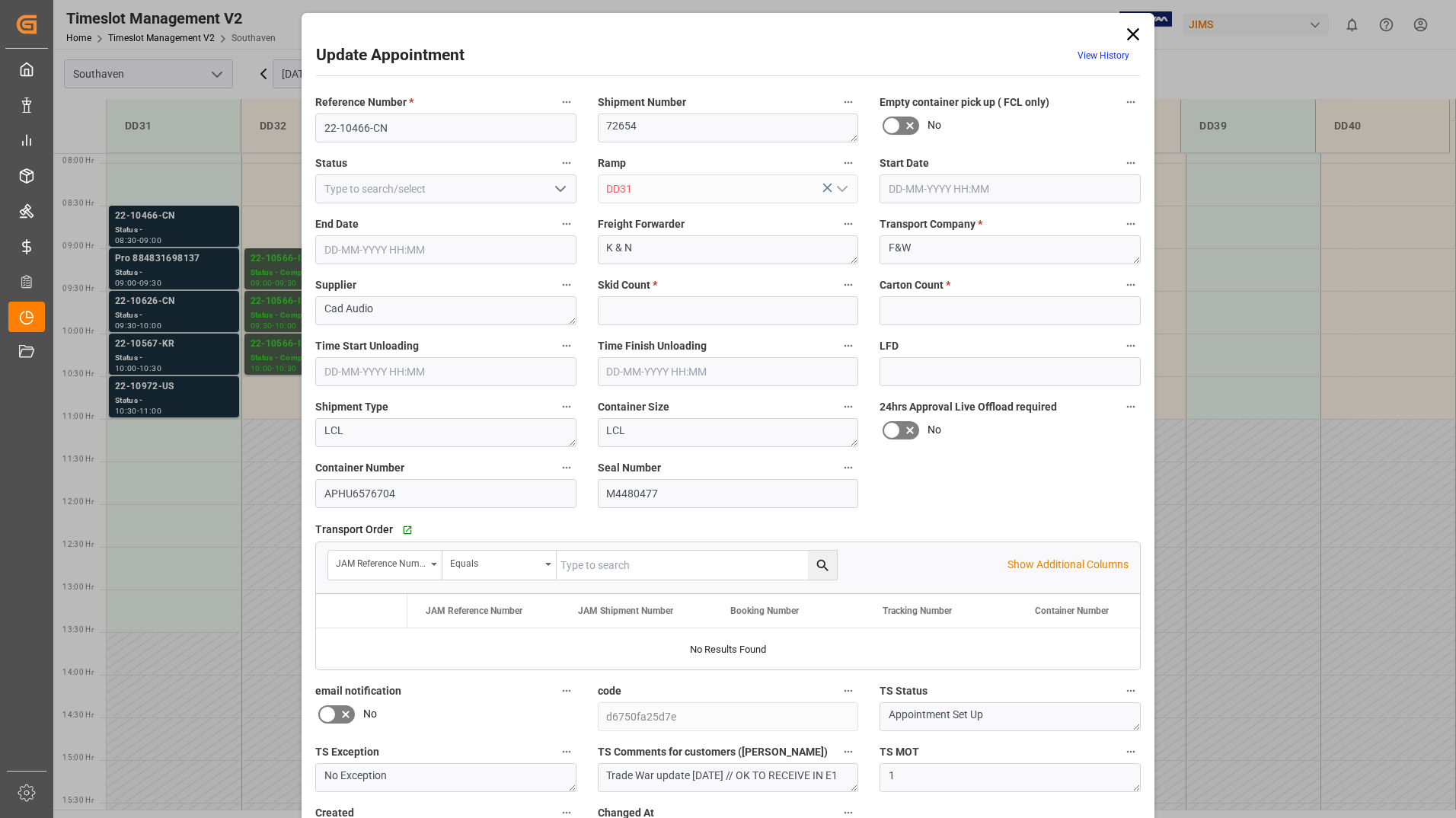
type input "5"
type input "93"
type input "[DATE] 08:30"
type input "[DATE] 09:00"
type input "[DATE] 18:10"
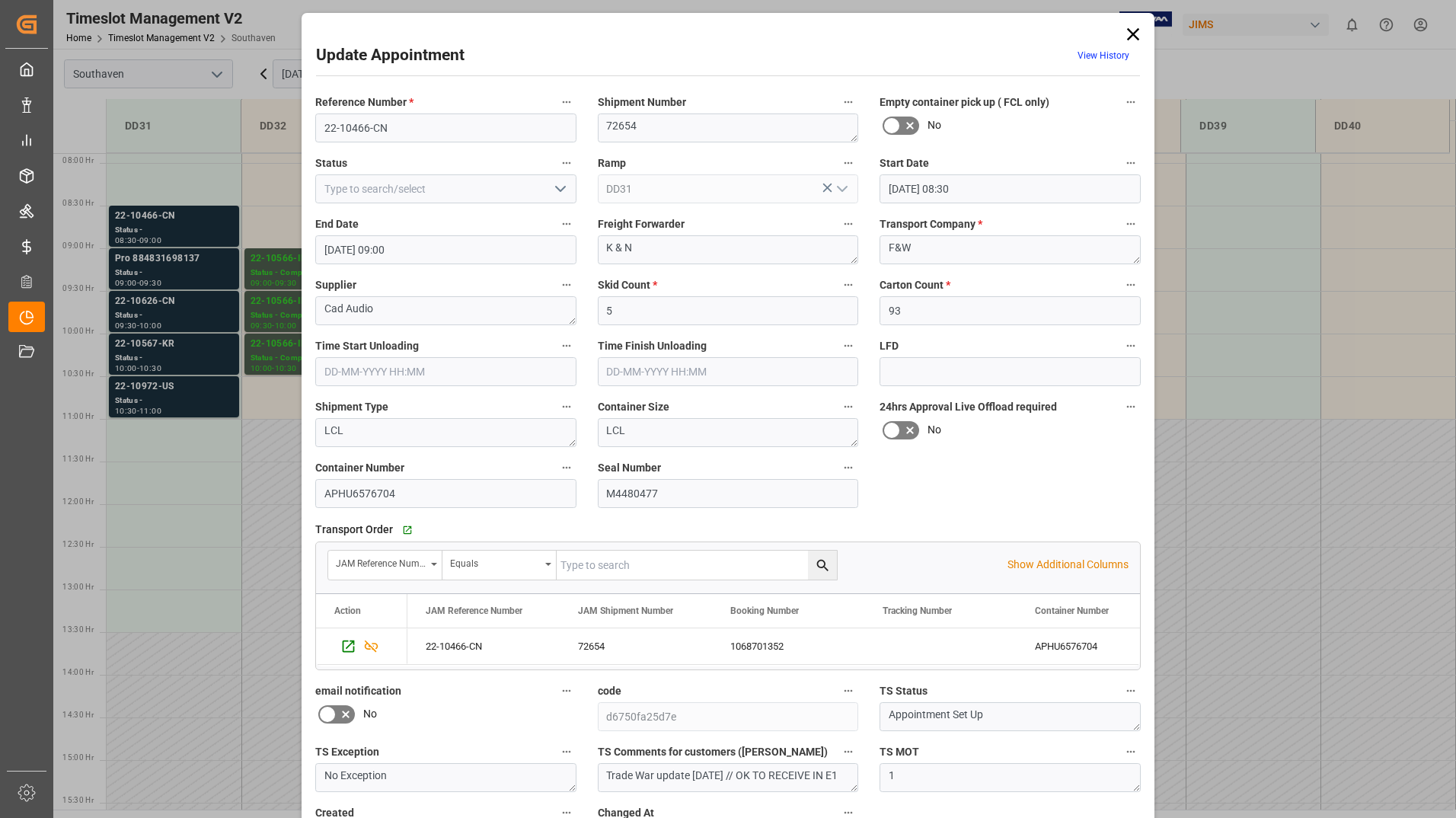
click at [555, 184] on icon "open menu" at bounding box center [560, 188] width 18 height 18
click at [507, 248] on div "Completed" at bounding box center [446, 256] width 259 height 34
type input "Completed"
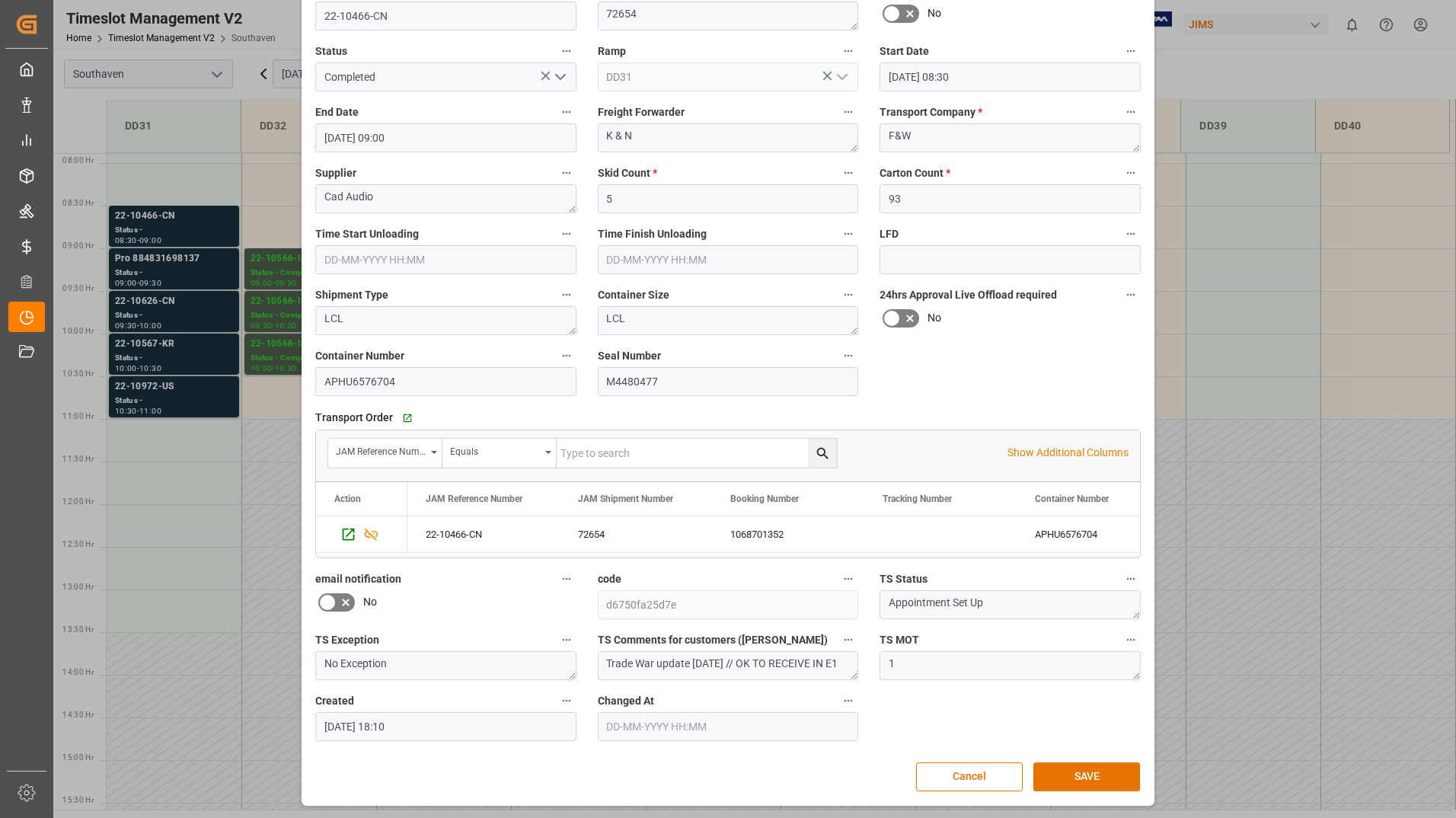
scroll to position [113, 0]
click at [1078, 765] on button "SAVE" at bounding box center [1086, 776] width 107 height 29
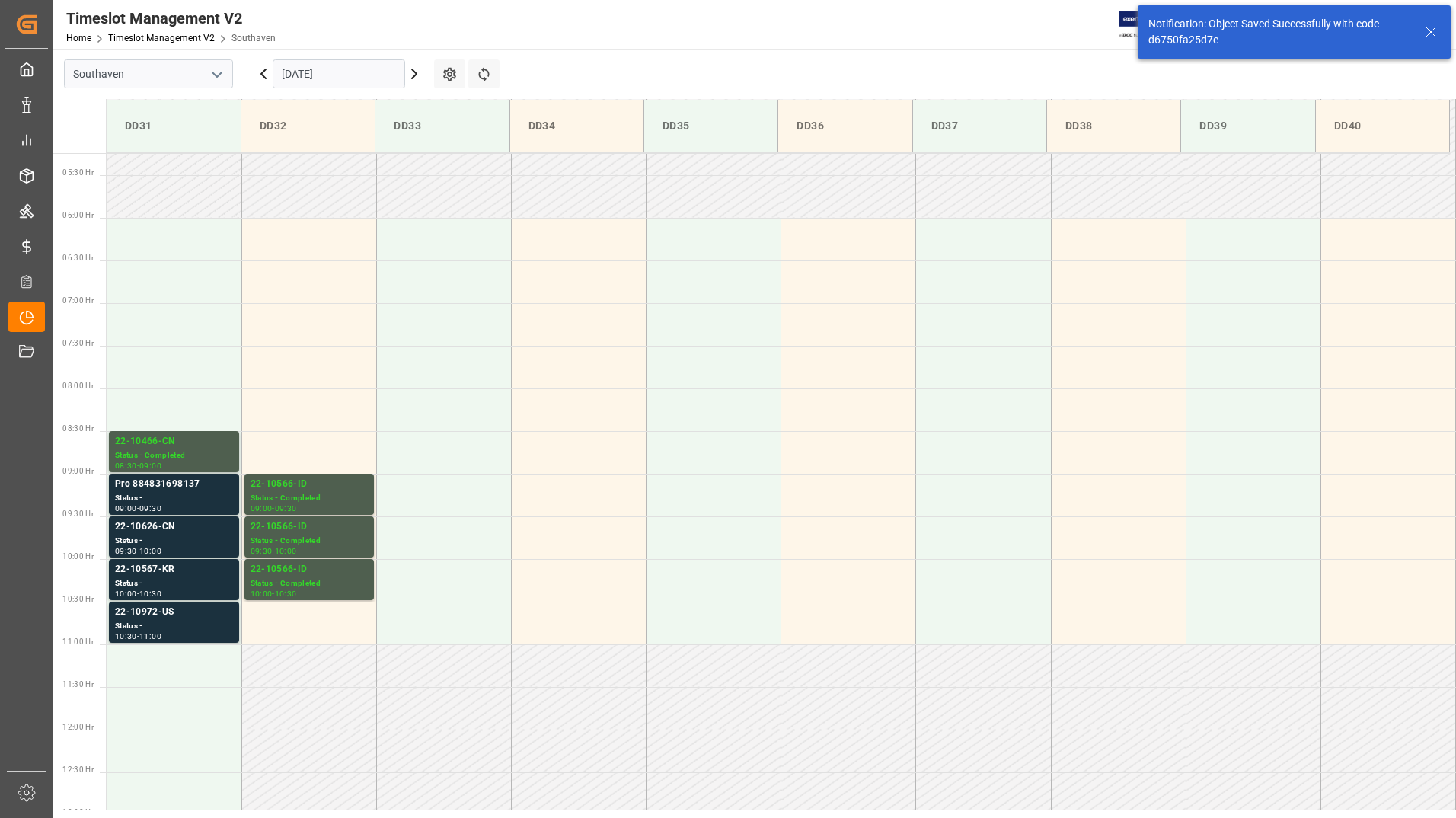
scroll to position [534, 0]
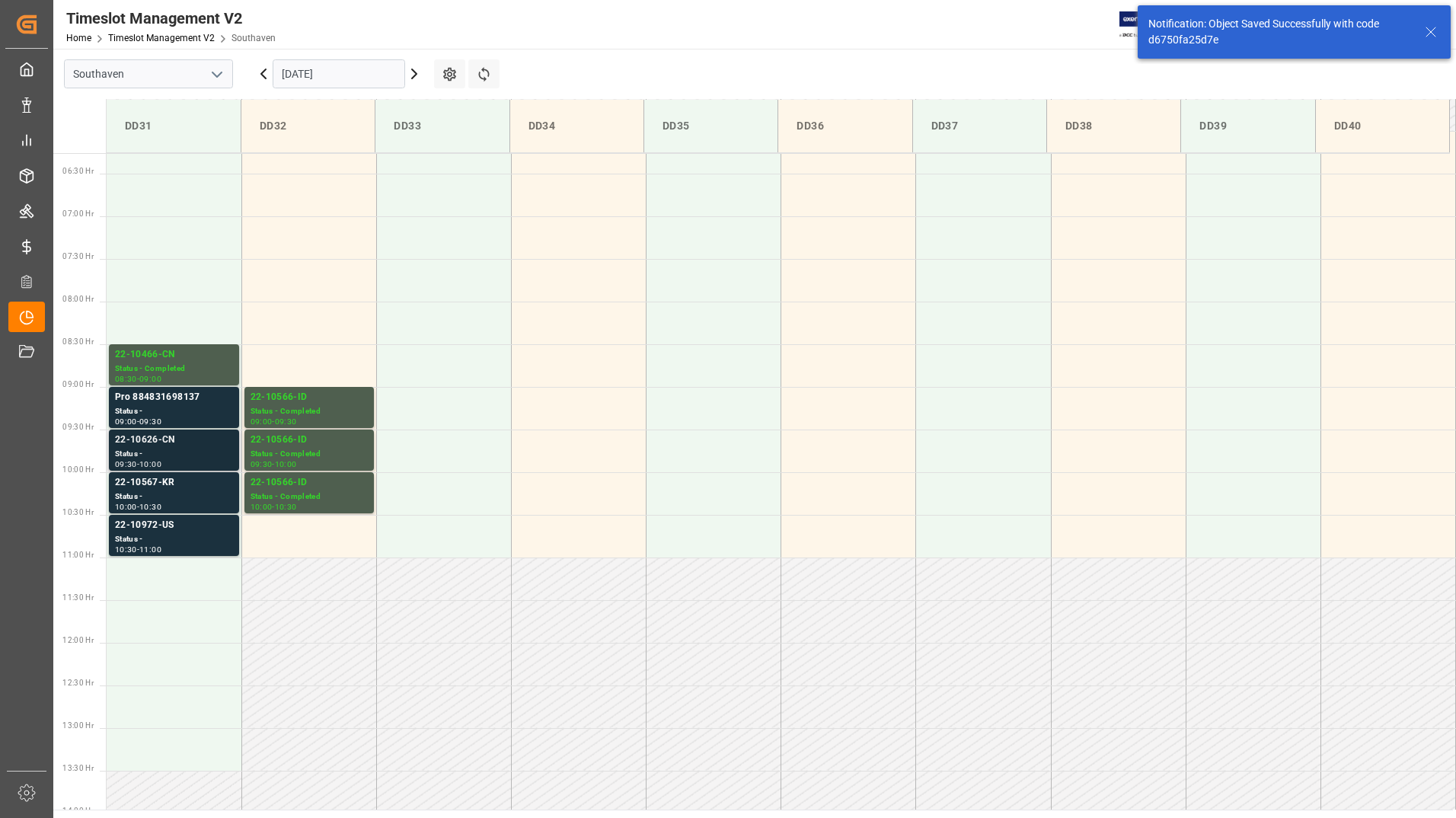
click at [147, 437] on div "22-10626-CN" at bounding box center [174, 440] width 118 height 15
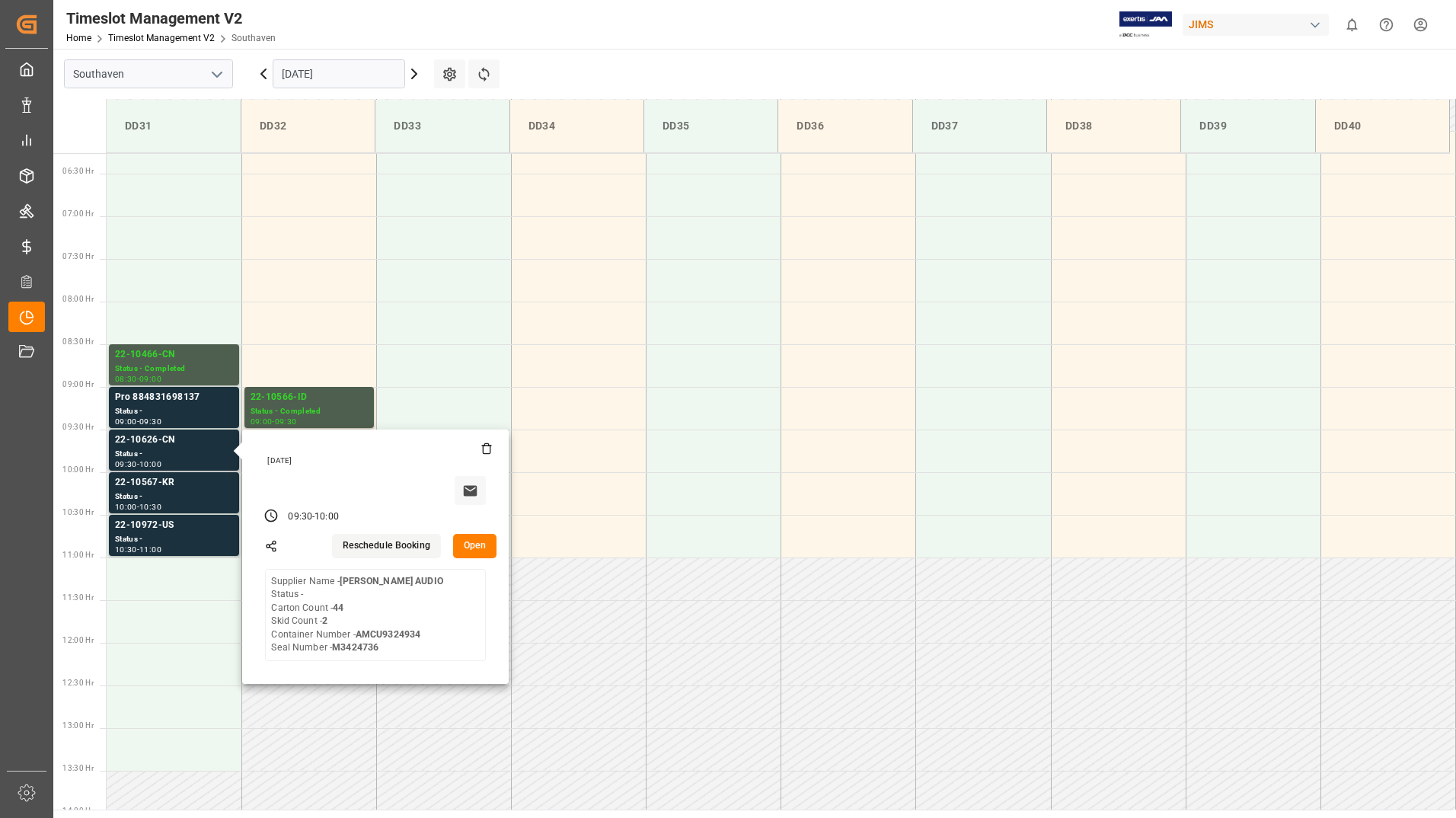
click at [464, 548] on button "Open" at bounding box center [475, 546] width 44 height 24
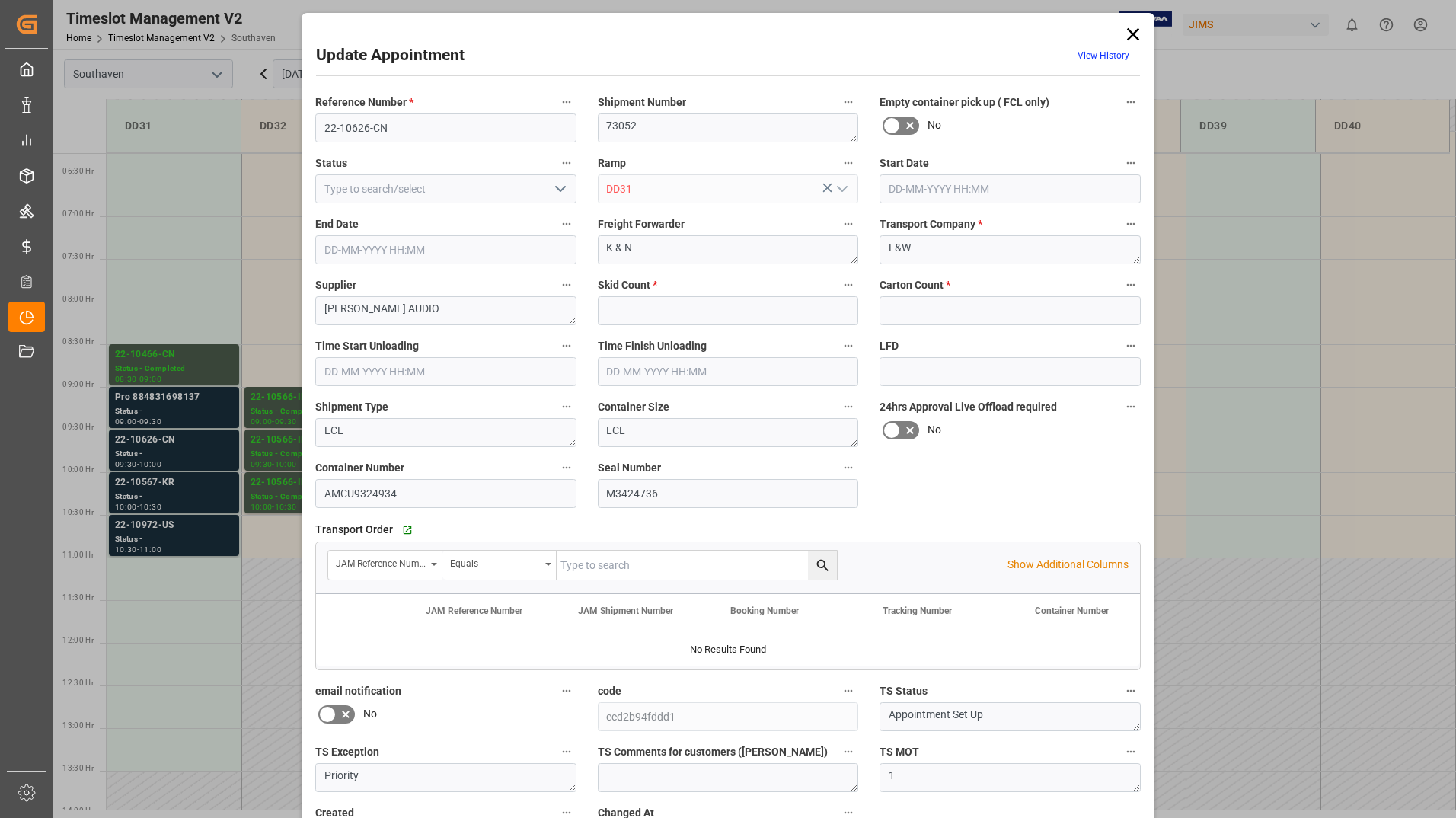
type input "2"
type input "44"
type input "[DATE] 09:30"
type input "[DATE] 10:00"
type input "[DATE] 17:44"
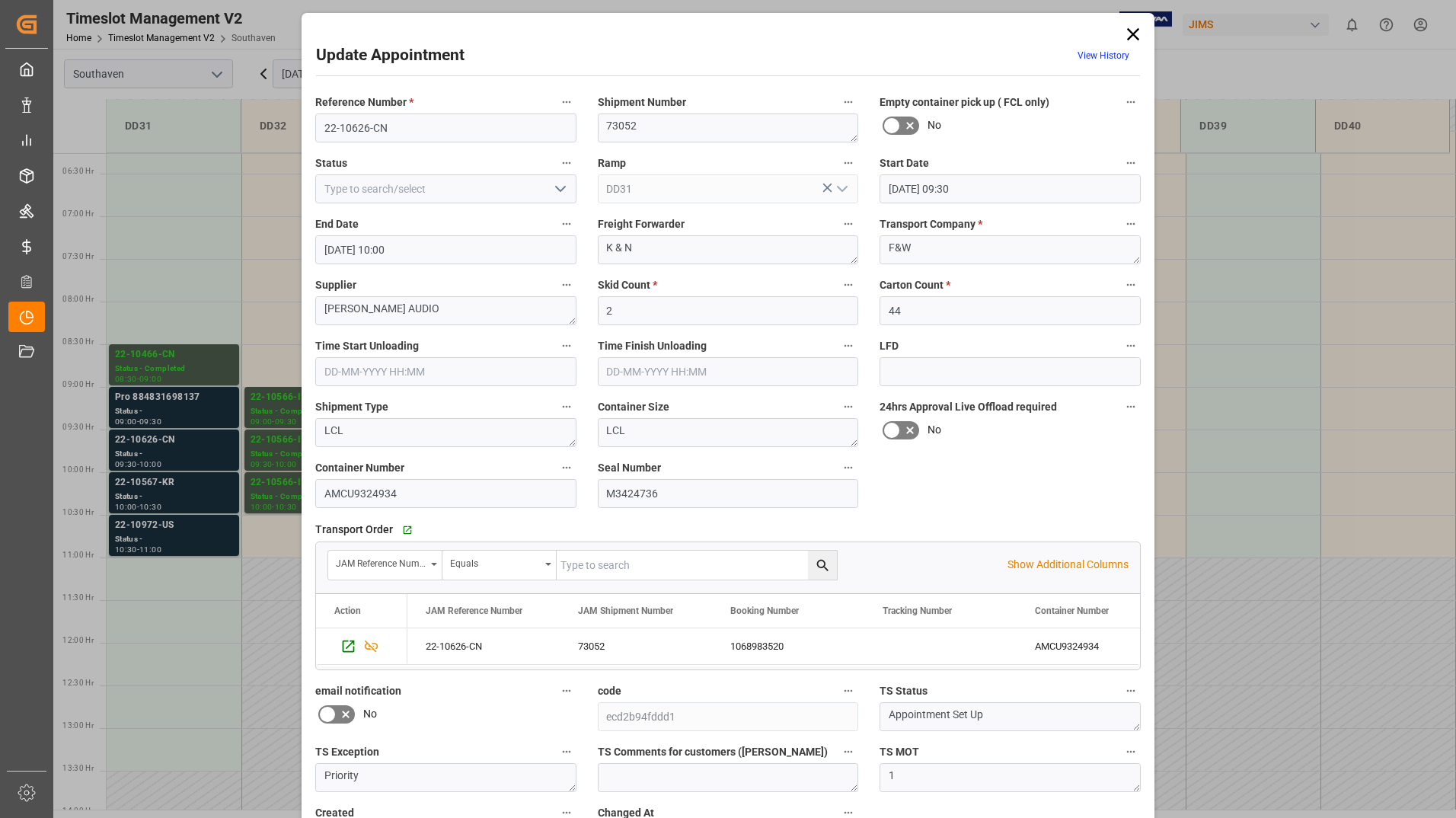
click at [563, 189] on icon "open menu" at bounding box center [560, 188] width 18 height 18
click at [541, 259] on div "Completed" at bounding box center [446, 256] width 259 height 34
type input "Completed"
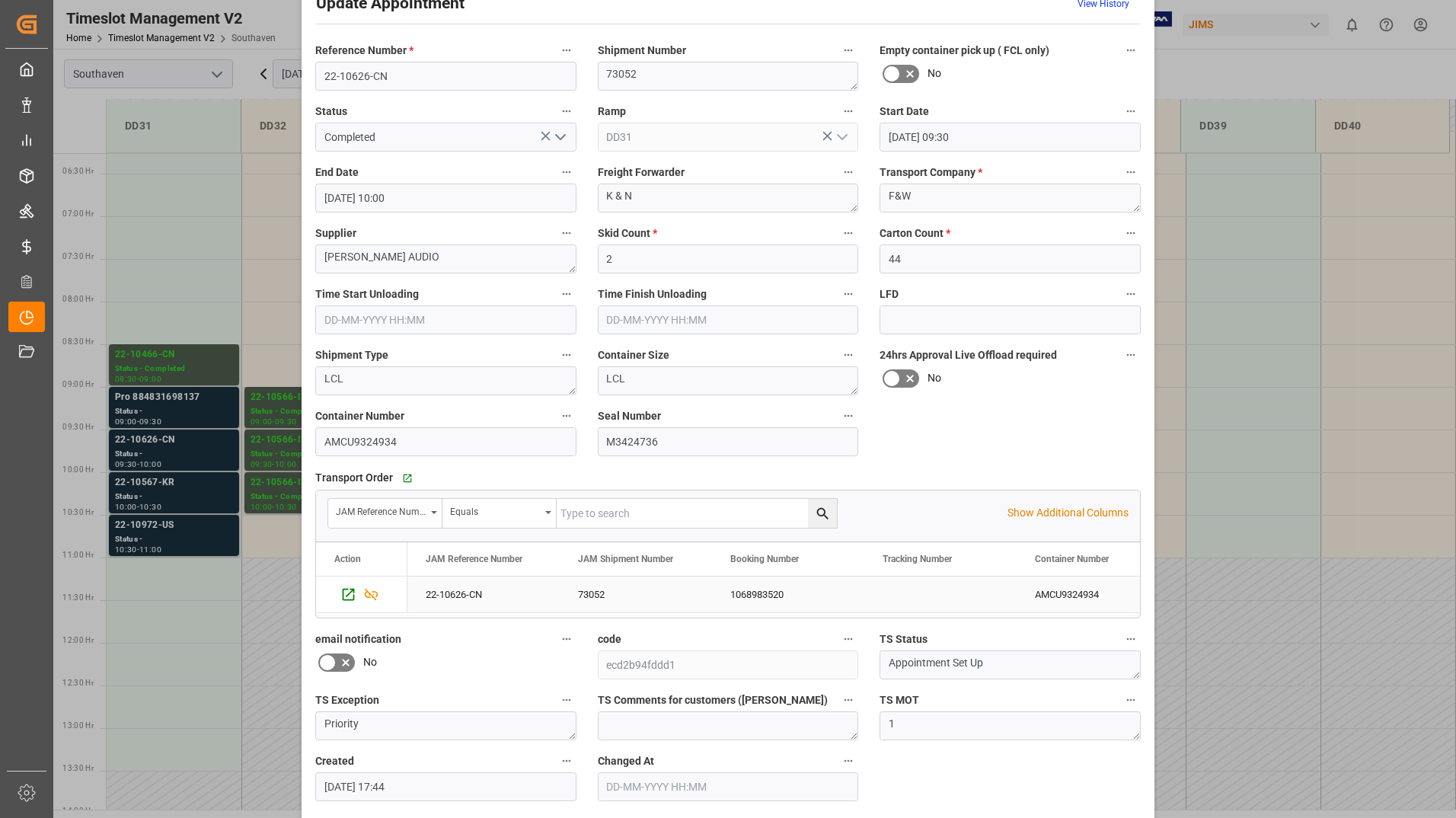
scroll to position [113, 0]
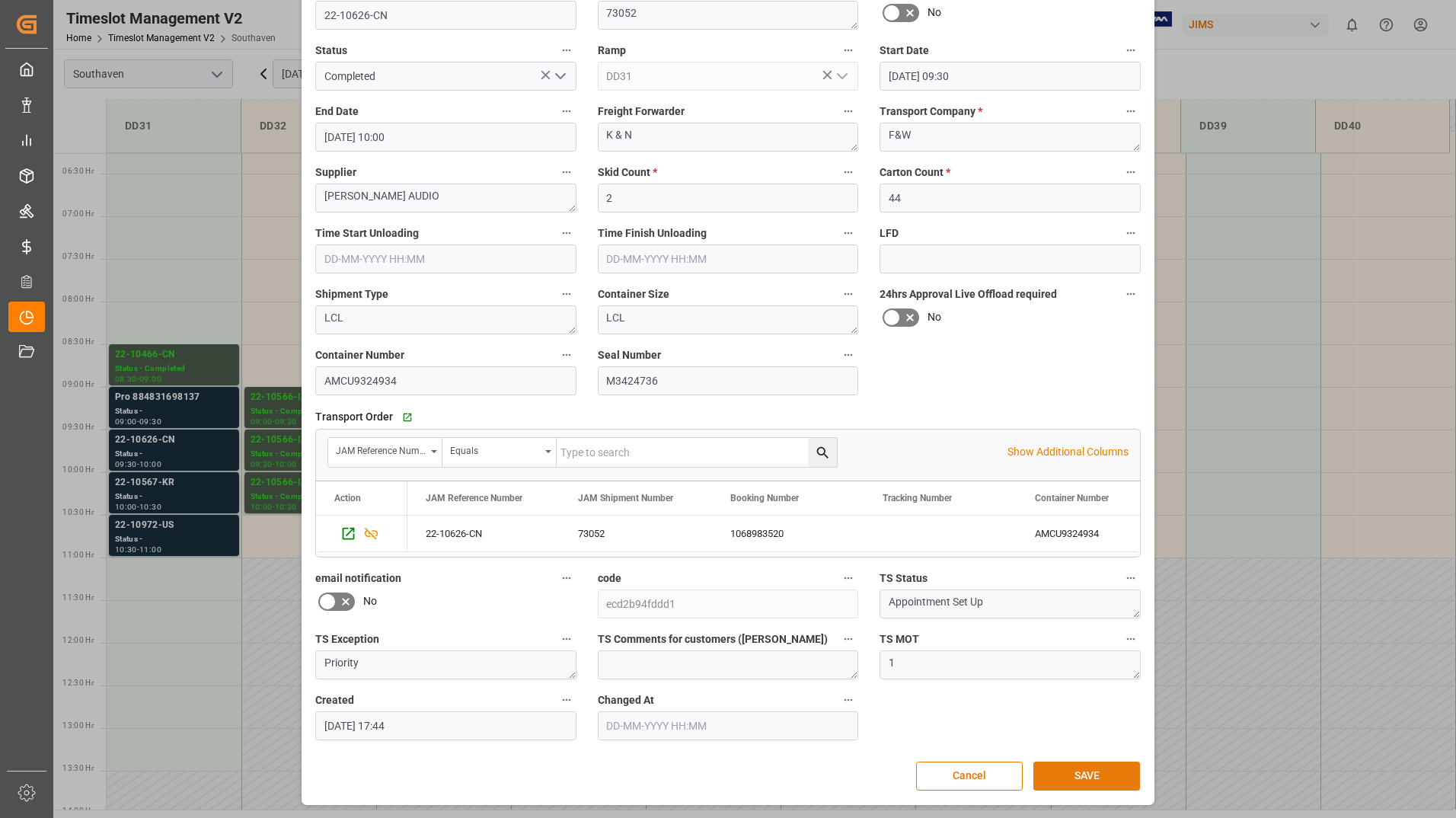
click at [1052, 774] on button "SAVE" at bounding box center [1086, 776] width 107 height 29
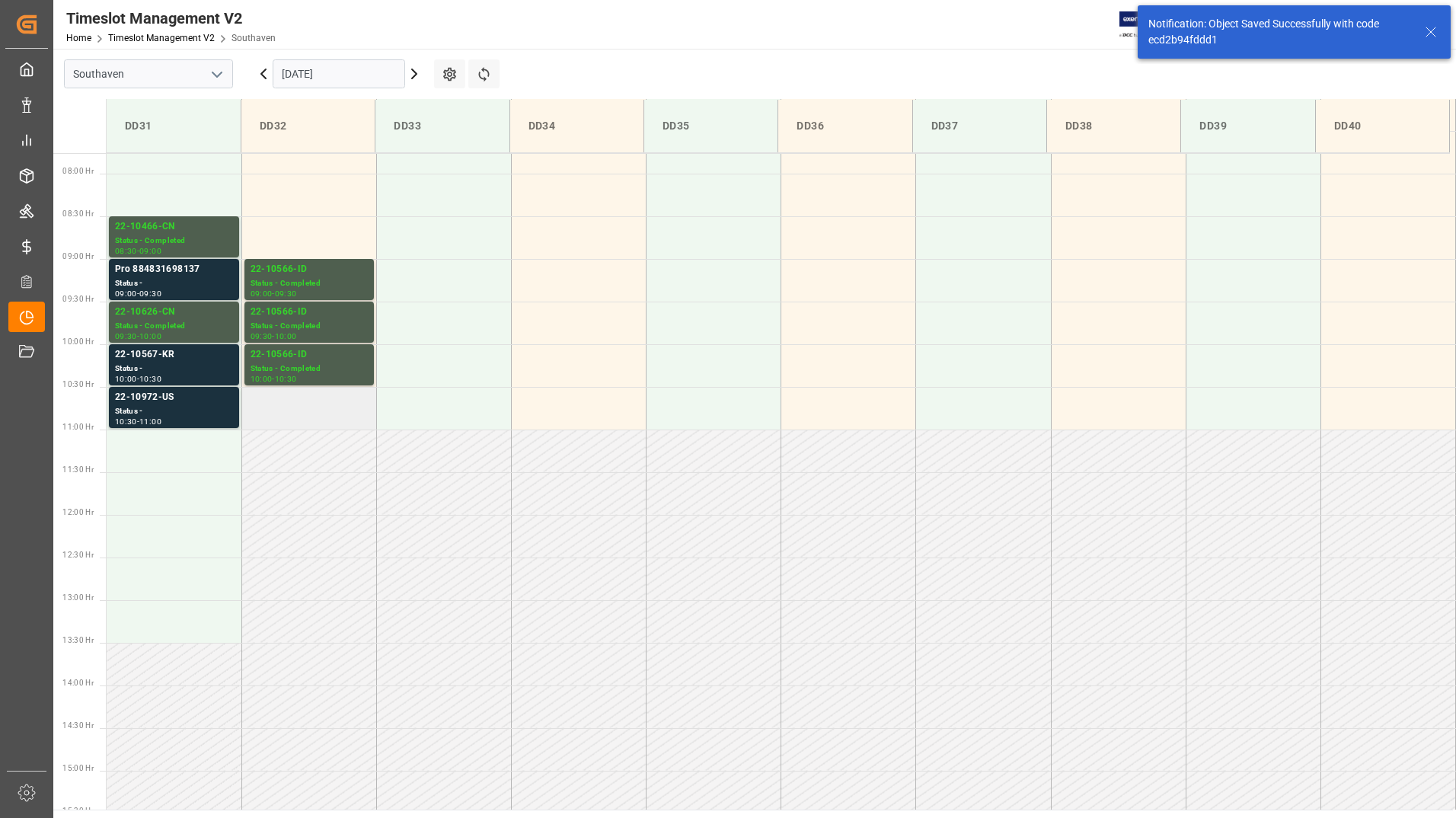
scroll to position [672, 0]
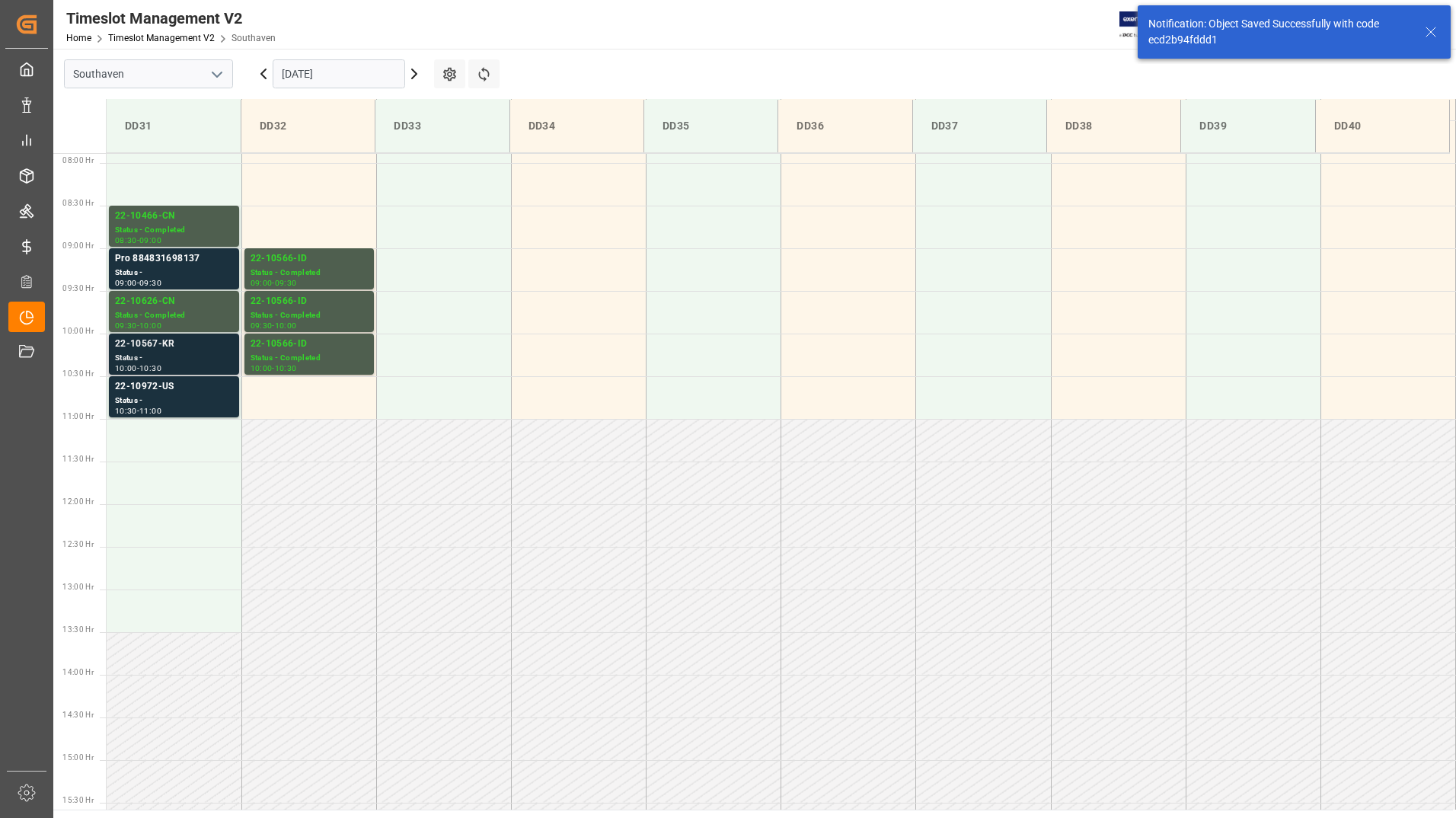
click at [160, 345] on div "22-10567-KR" at bounding box center [174, 344] width 118 height 15
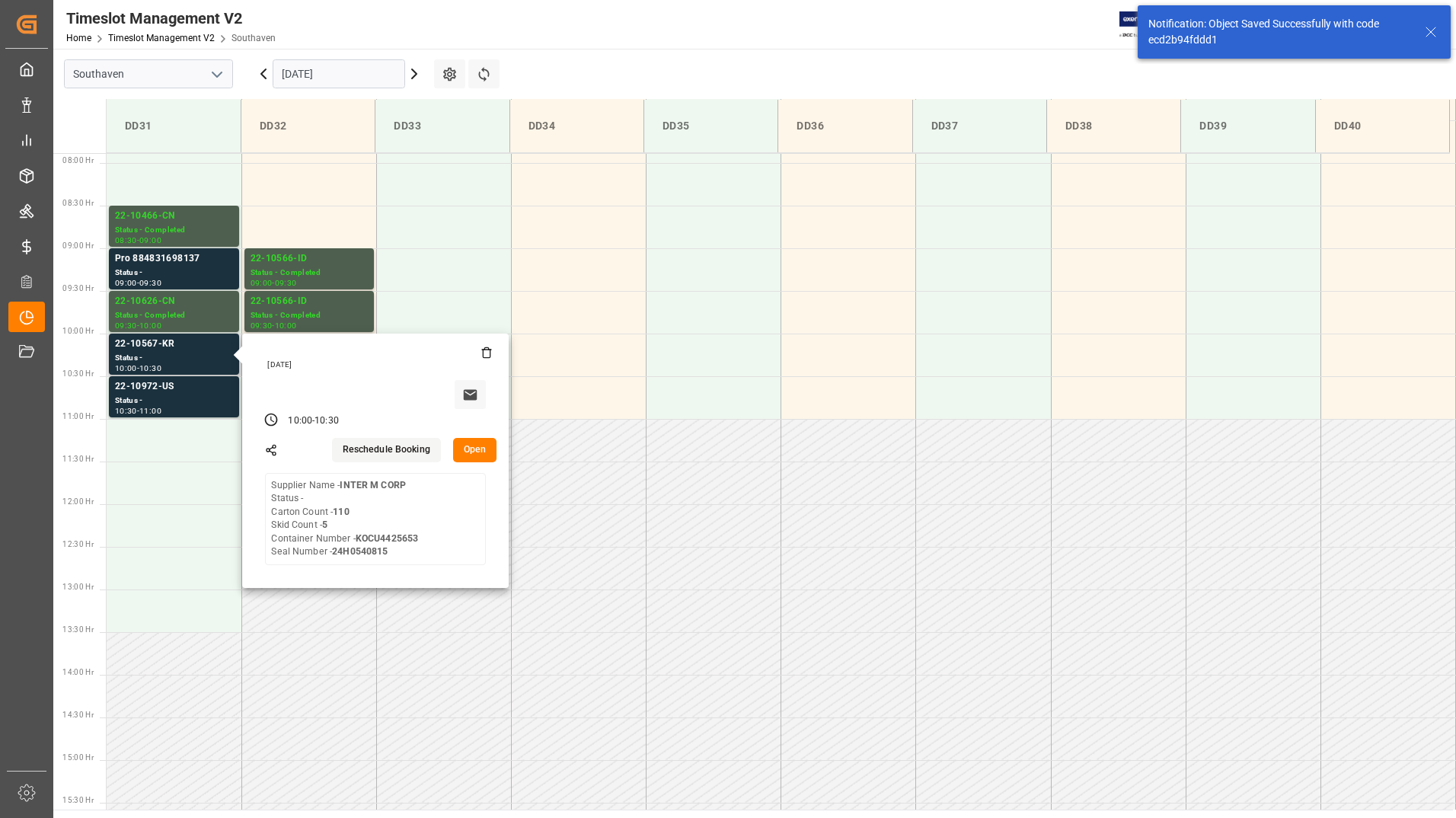
click at [481, 448] on button "Open" at bounding box center [475, 450] width 44 height 24
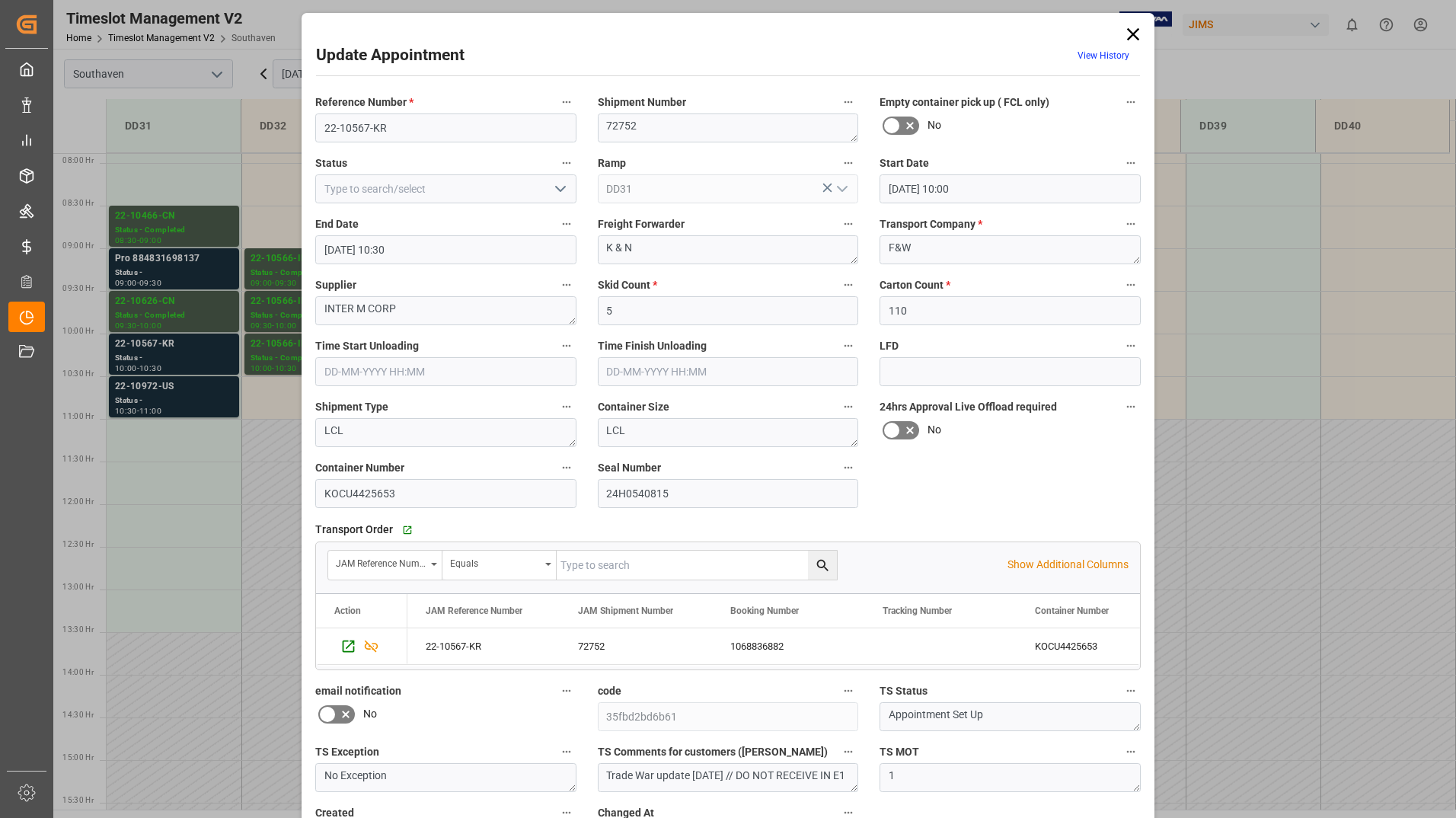
click at [553, 182] on icon "open menu" at bounding box center [560, 188] width 18 height 18
click at [484, 262] on div "Completed" at bounding box center [446, 256] width 259 height 34
type input "Completed"
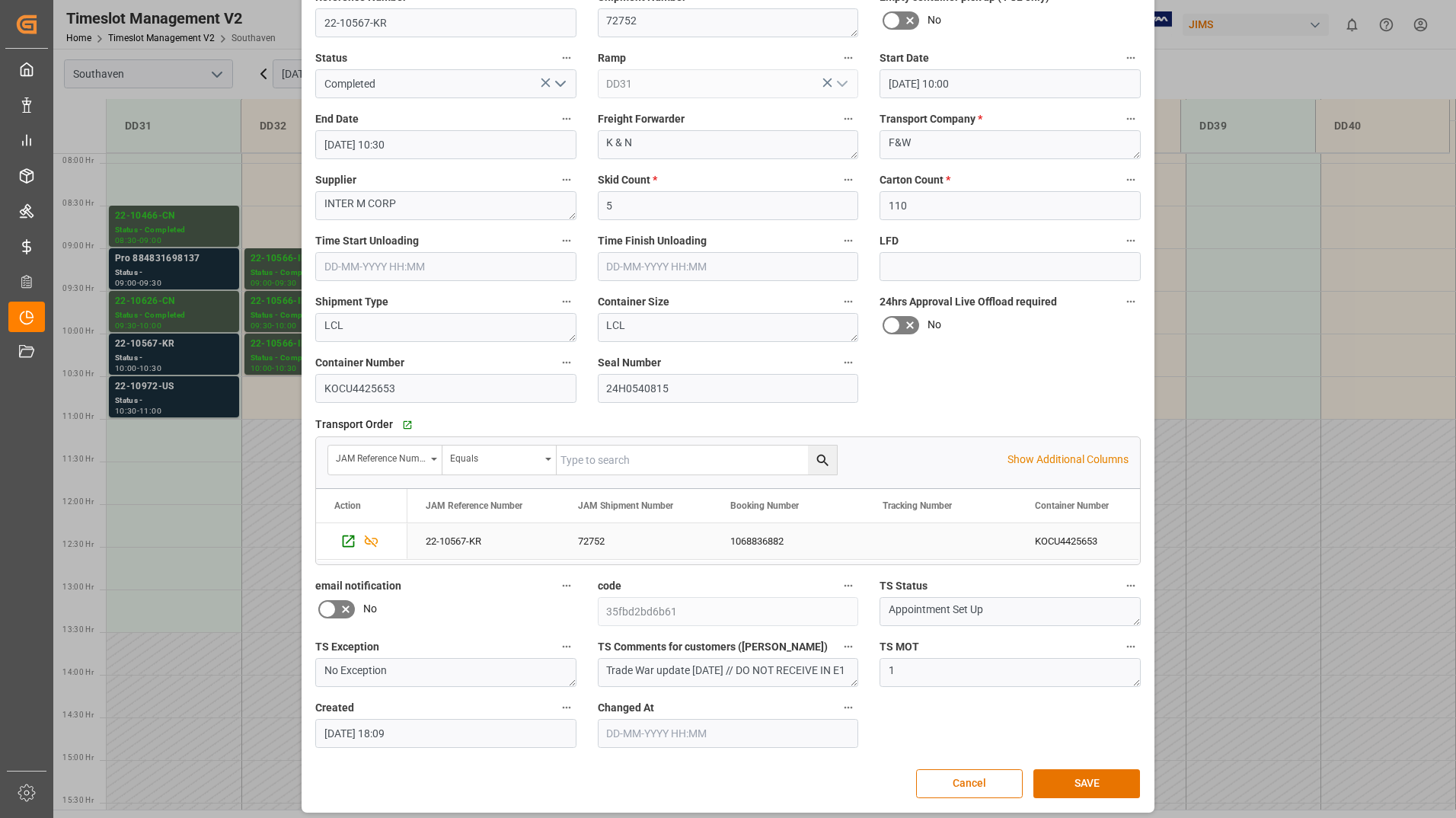
scroll to position [113, 0]
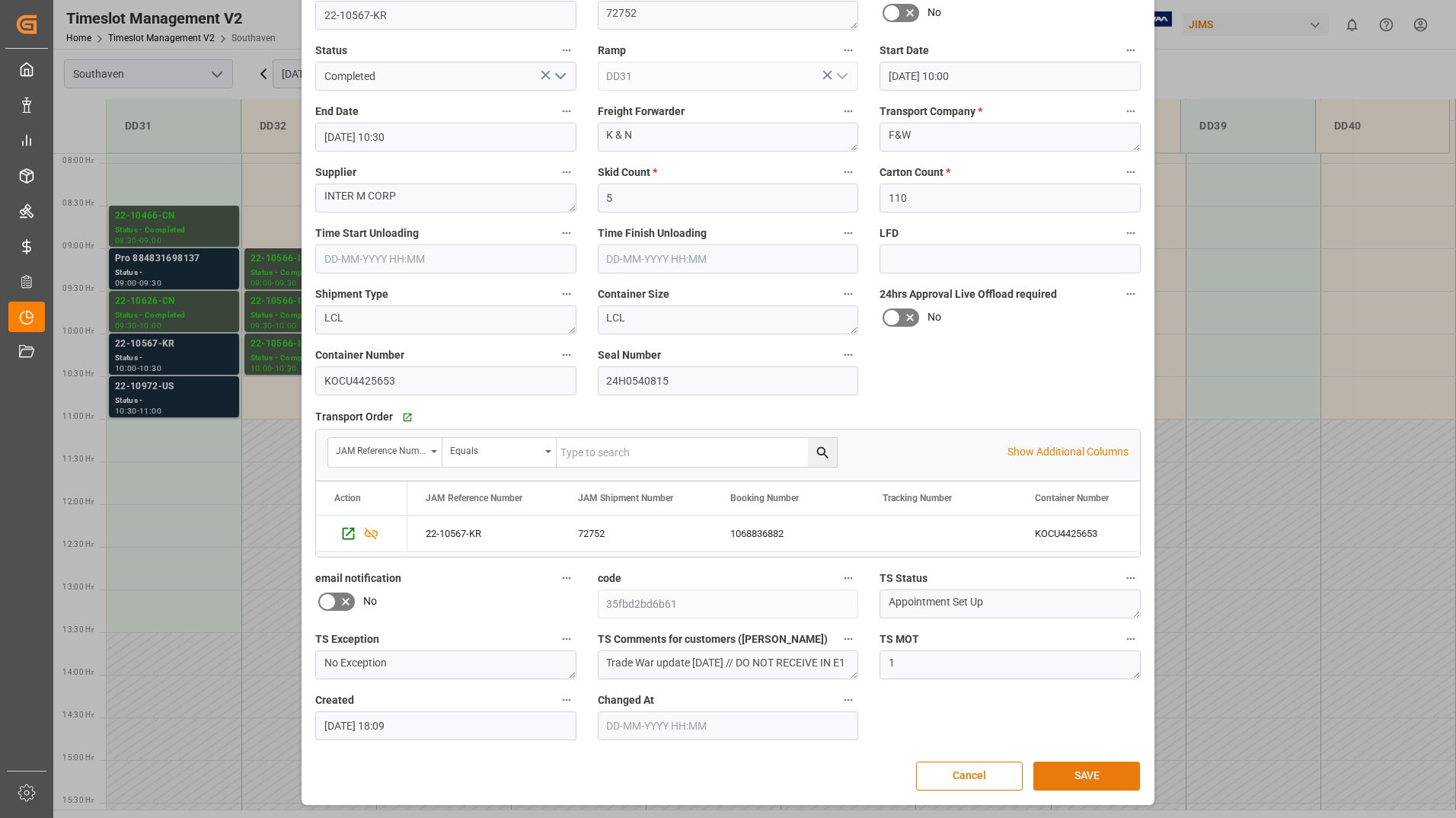
click at [1089, 765] on button "SAVE" at bounding box center [1086, 776] width 107 height 29
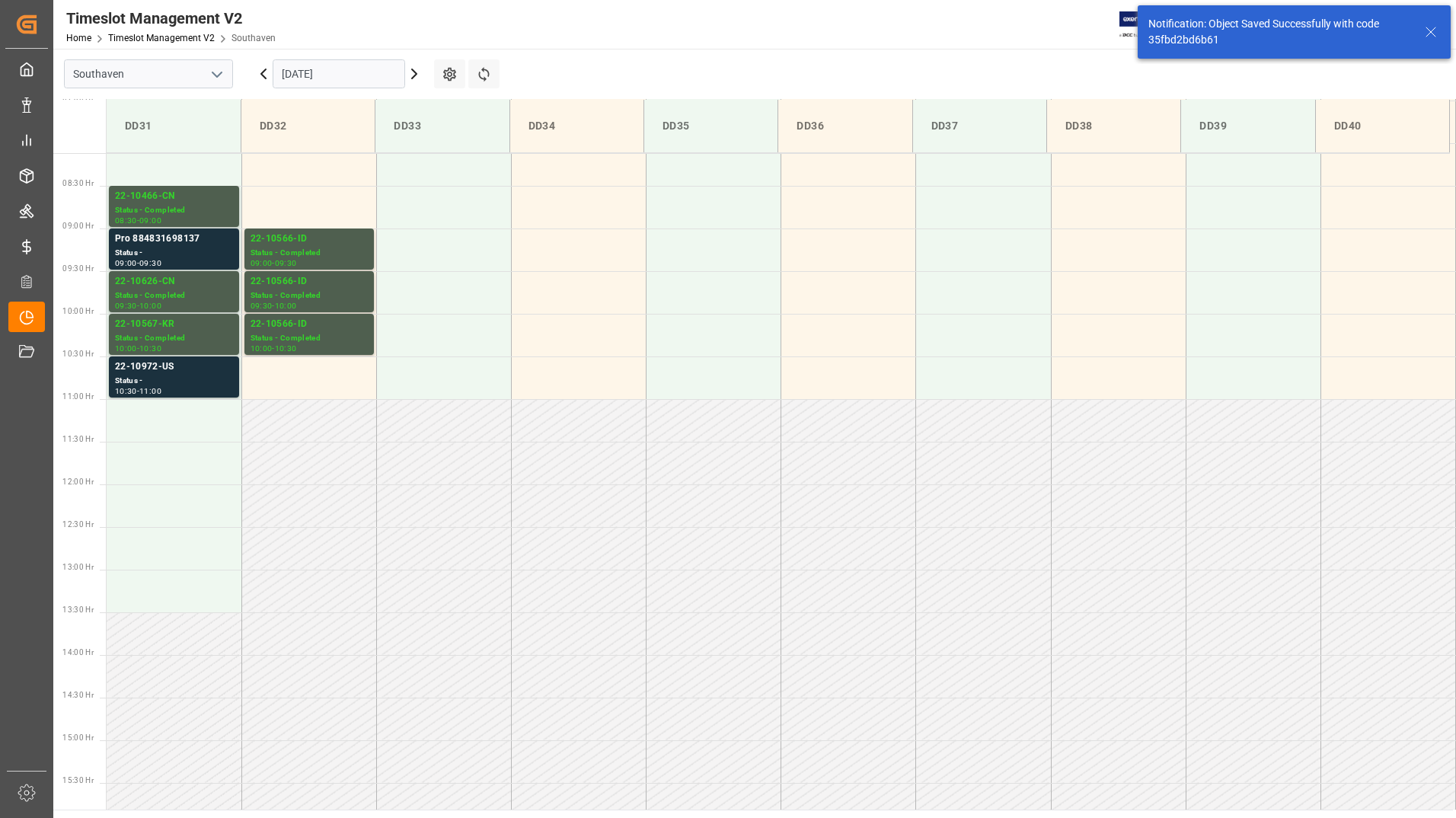
scroll to position [758, 0]
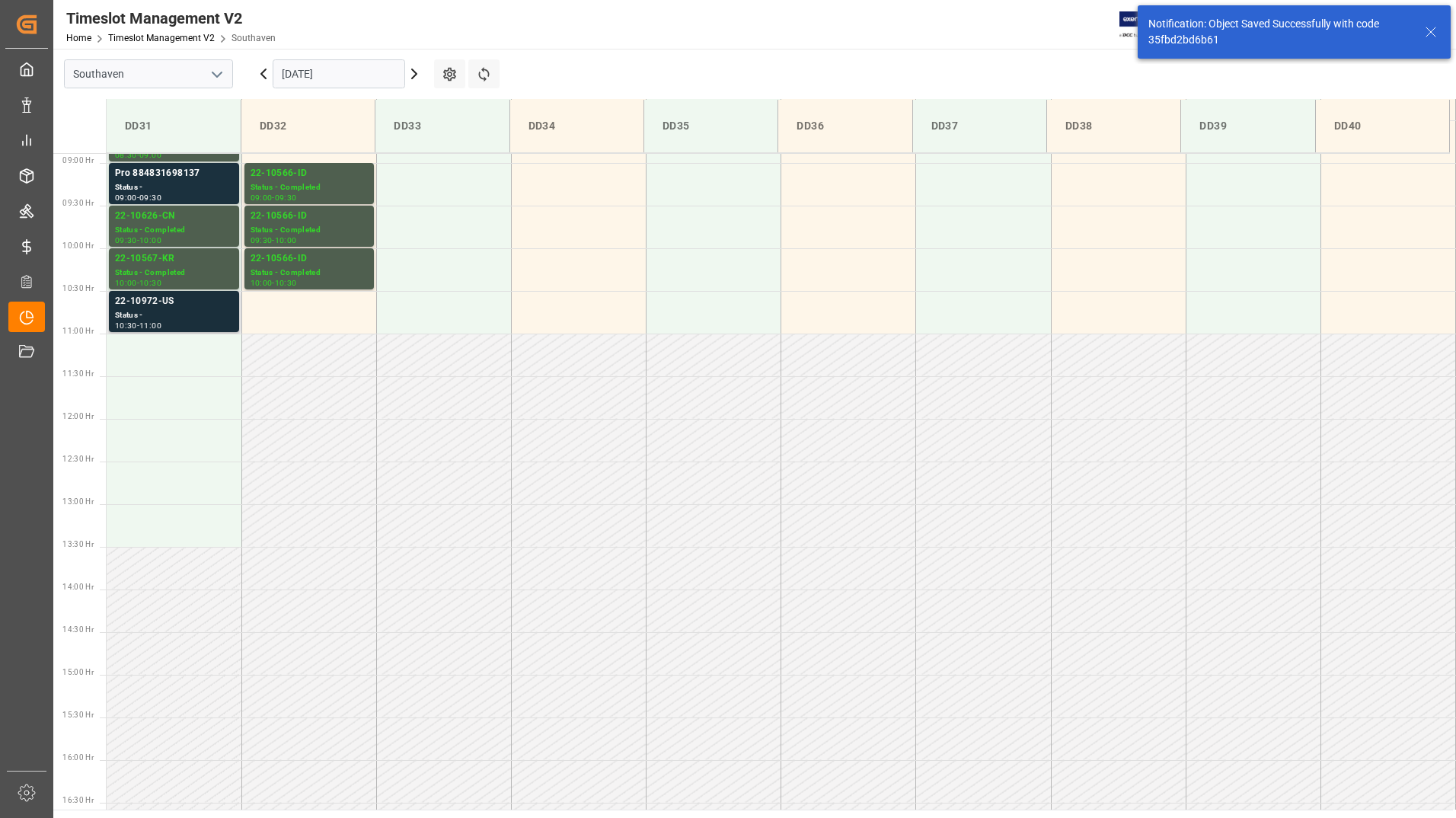
click at [193, 327] on div "10:30 - 11:00" at bounding box center [174, 326] width 118 height 8
